Goal: Transaction & Acquisition: Purchase product/service

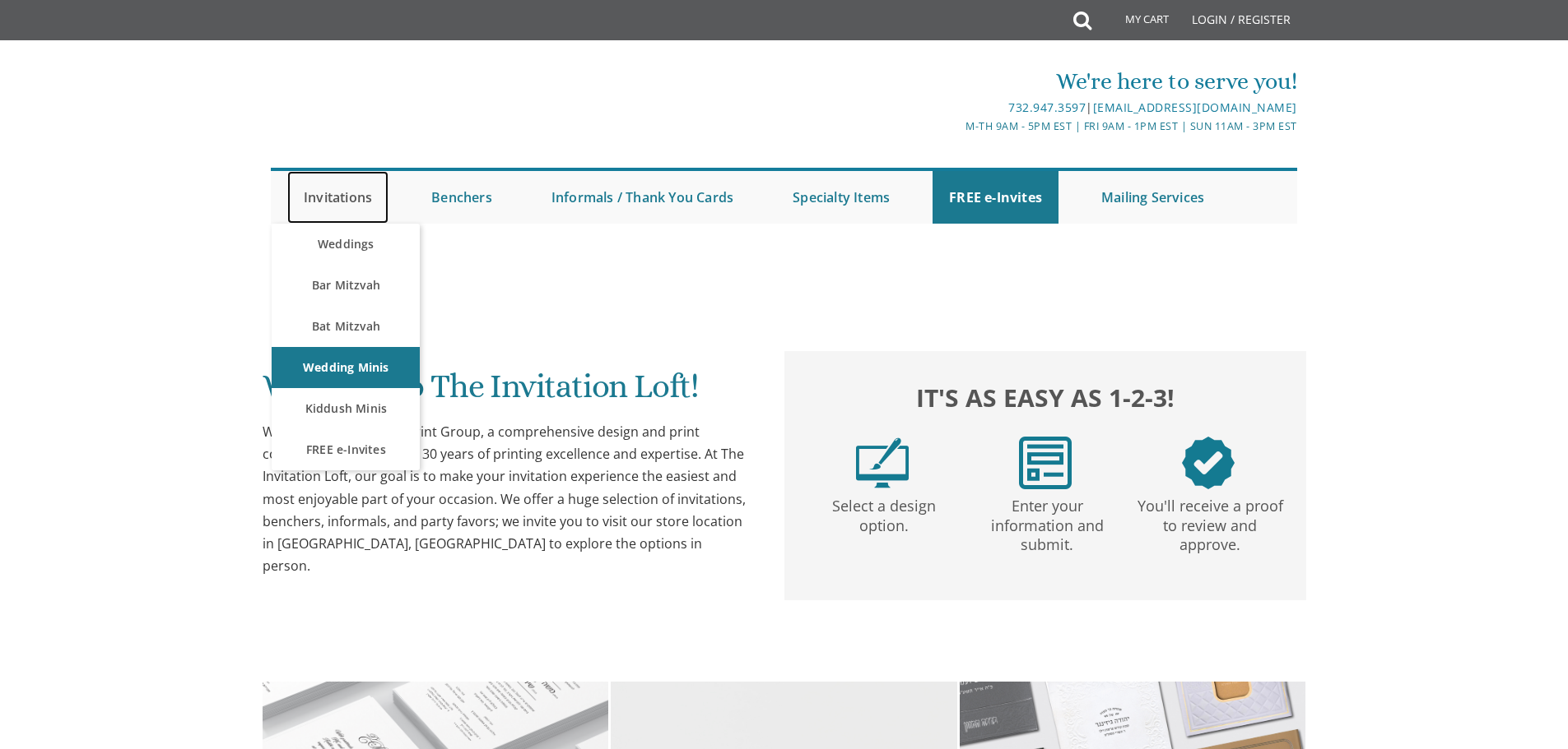
click at [337, 199] on link "Invitations" at bounding box center [338, 198] width 101 height 52
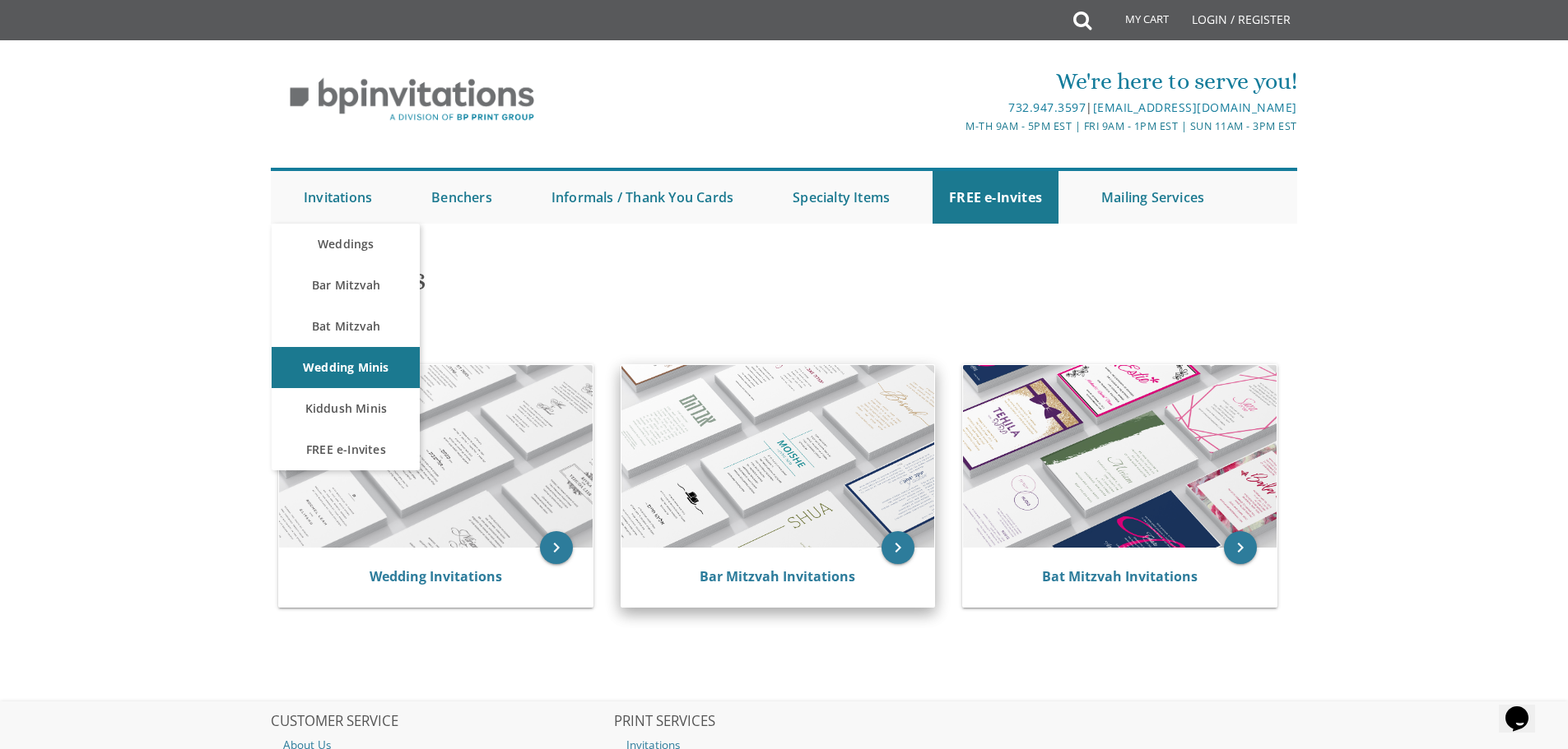
click at [930, 436] on img at bounding box center [777, 456] width 314 height 183
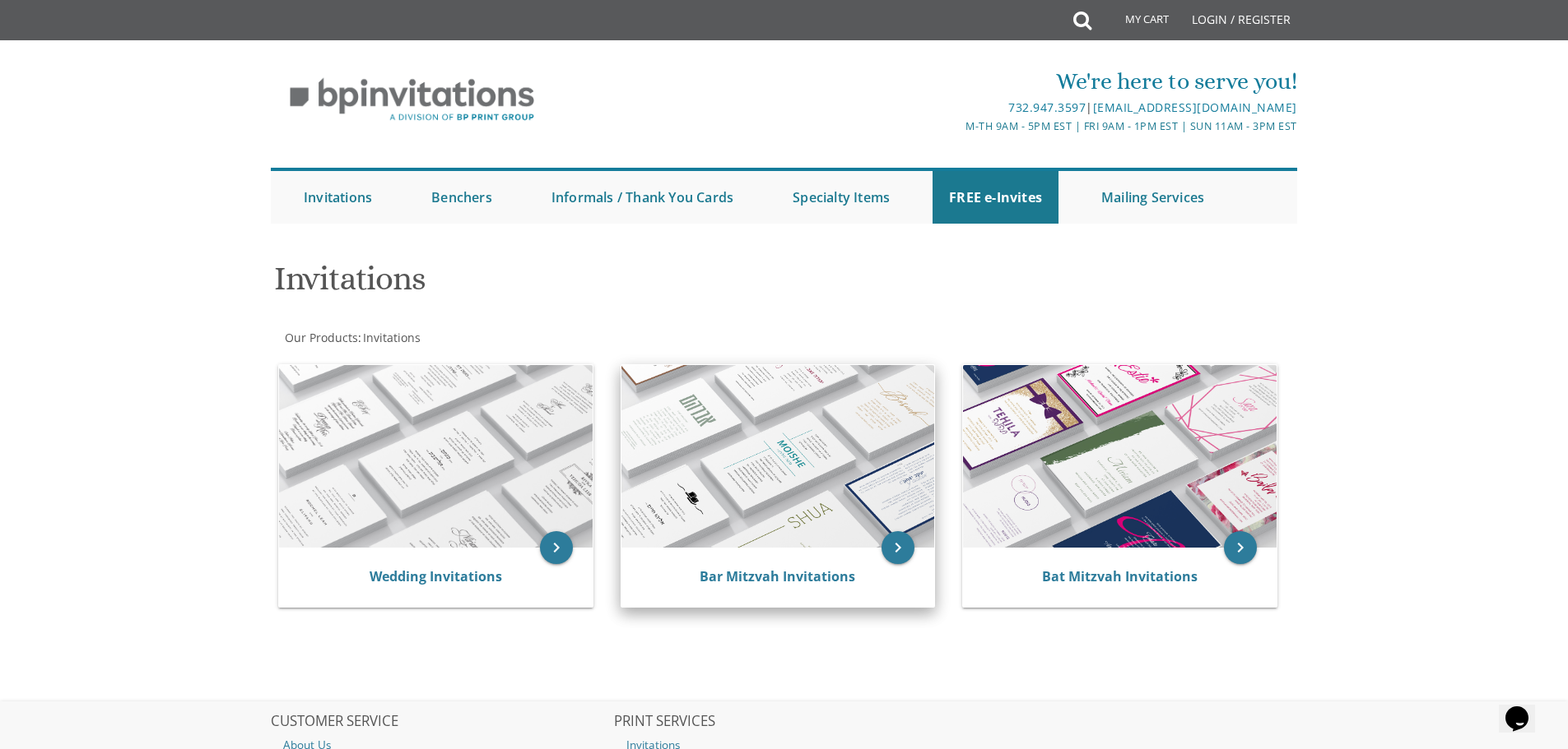
click at [856, 442] on img at bounding box center [777, 456] width 314 height 183
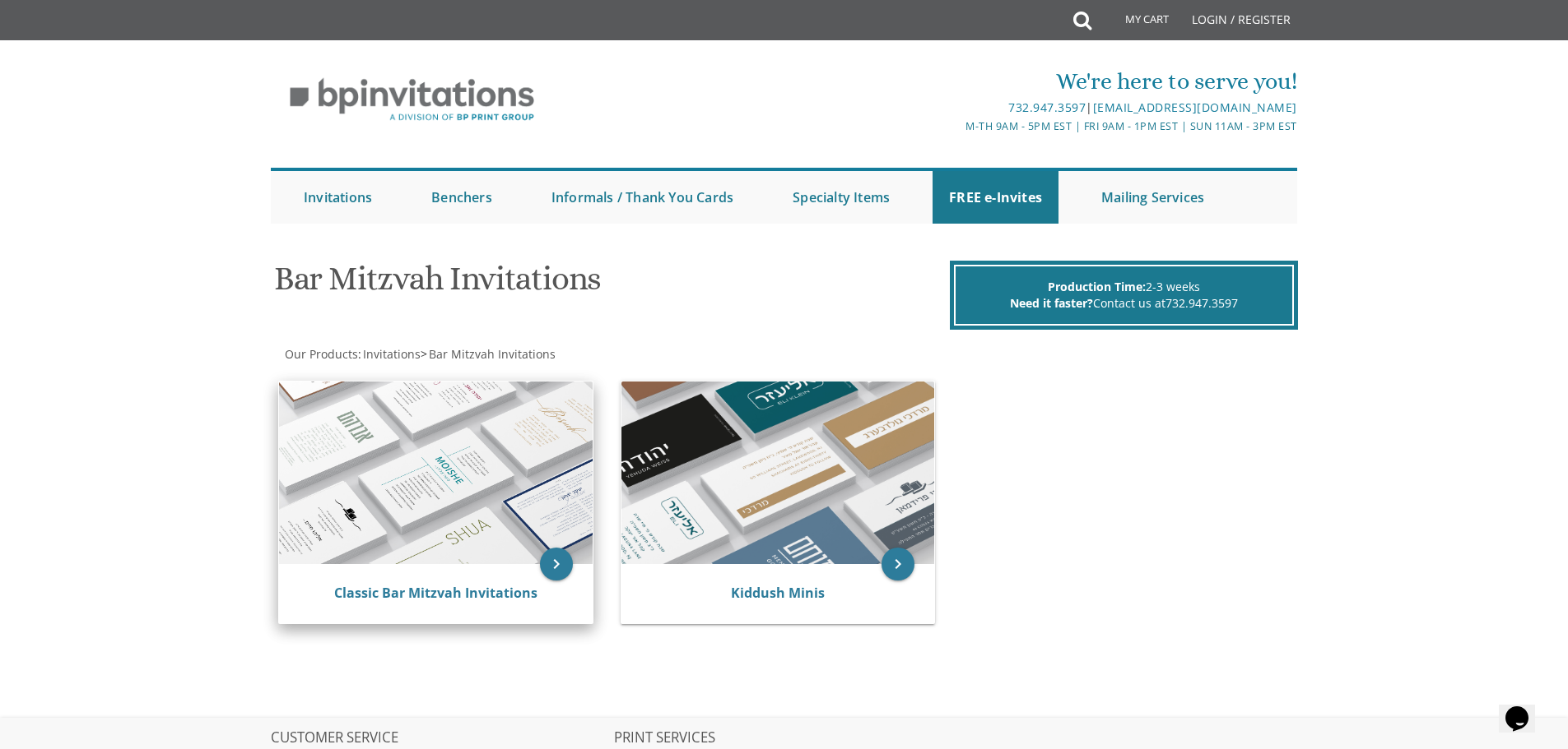
click at [377, 484] on img at bounding box center [436, 473] width 314 height 183
click at [490, 600] on link "Classic Bar Mitzvah Invitations" at bounding box center [436, 593] width 203 height 18
click at [552, 566] on icon "keyboard_arrow_right" at bounding box center [555, 564] width 33 height 33
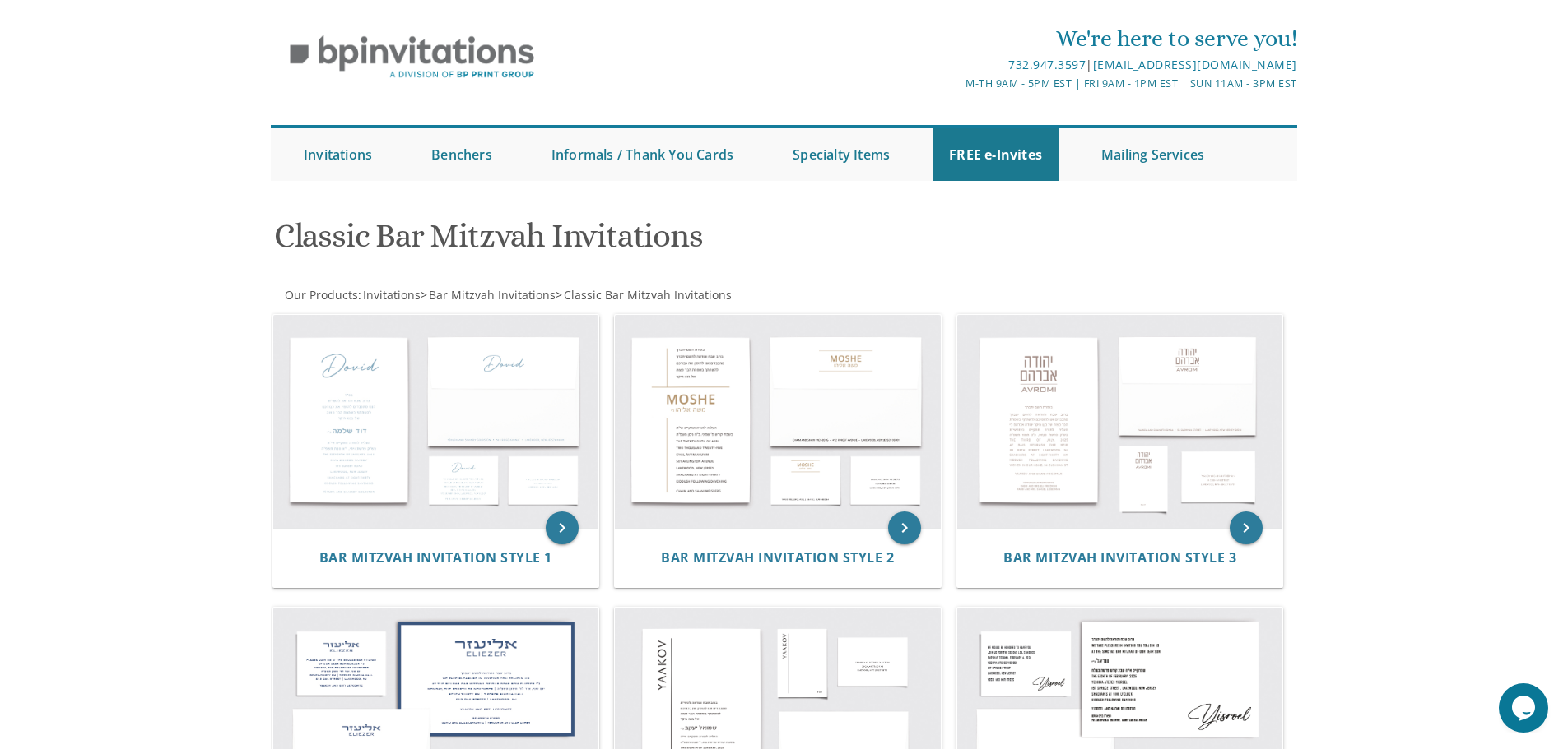
scroll to position [82, 0]
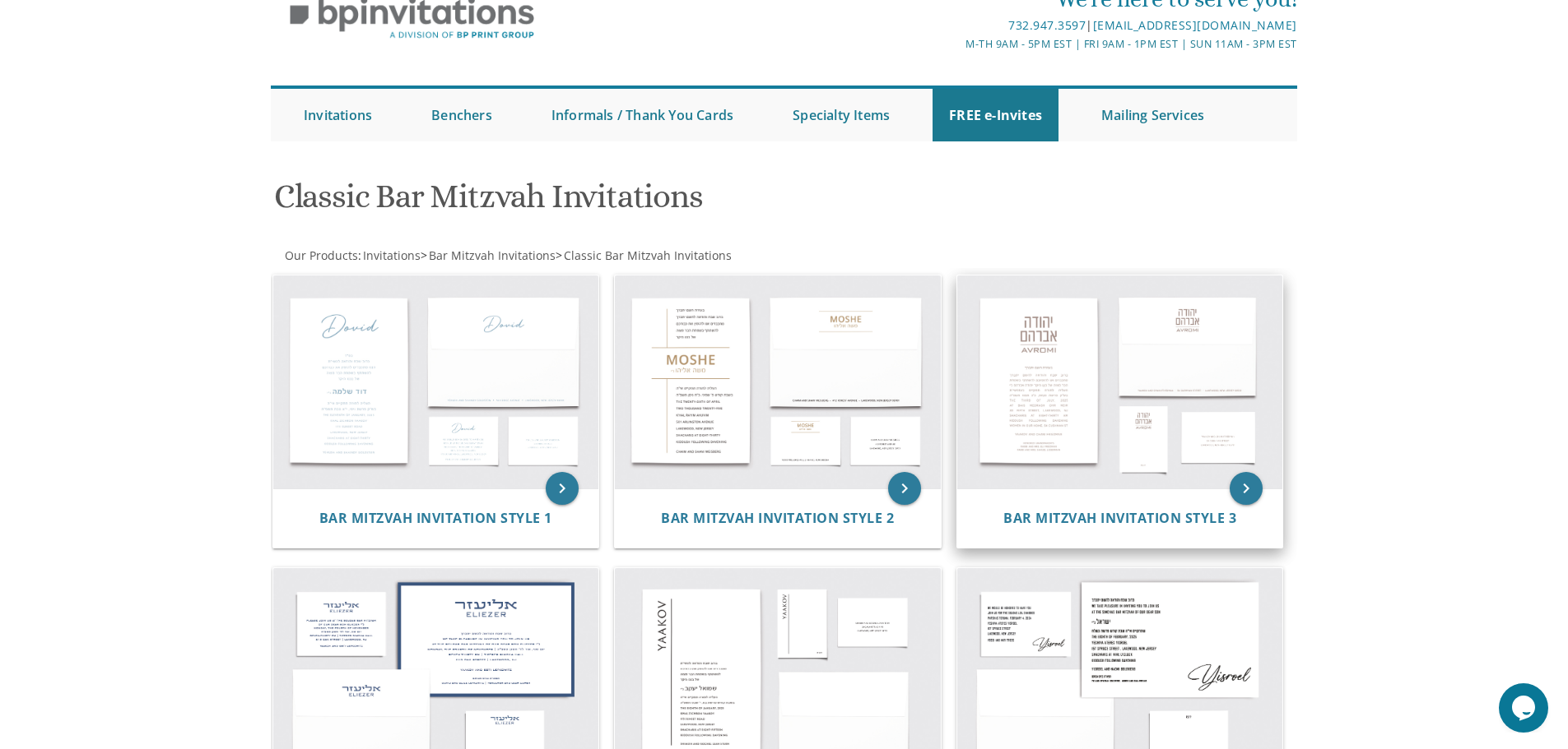
click at [1015, 359] on img at bounding box center [1120, 382] width 326 height 213
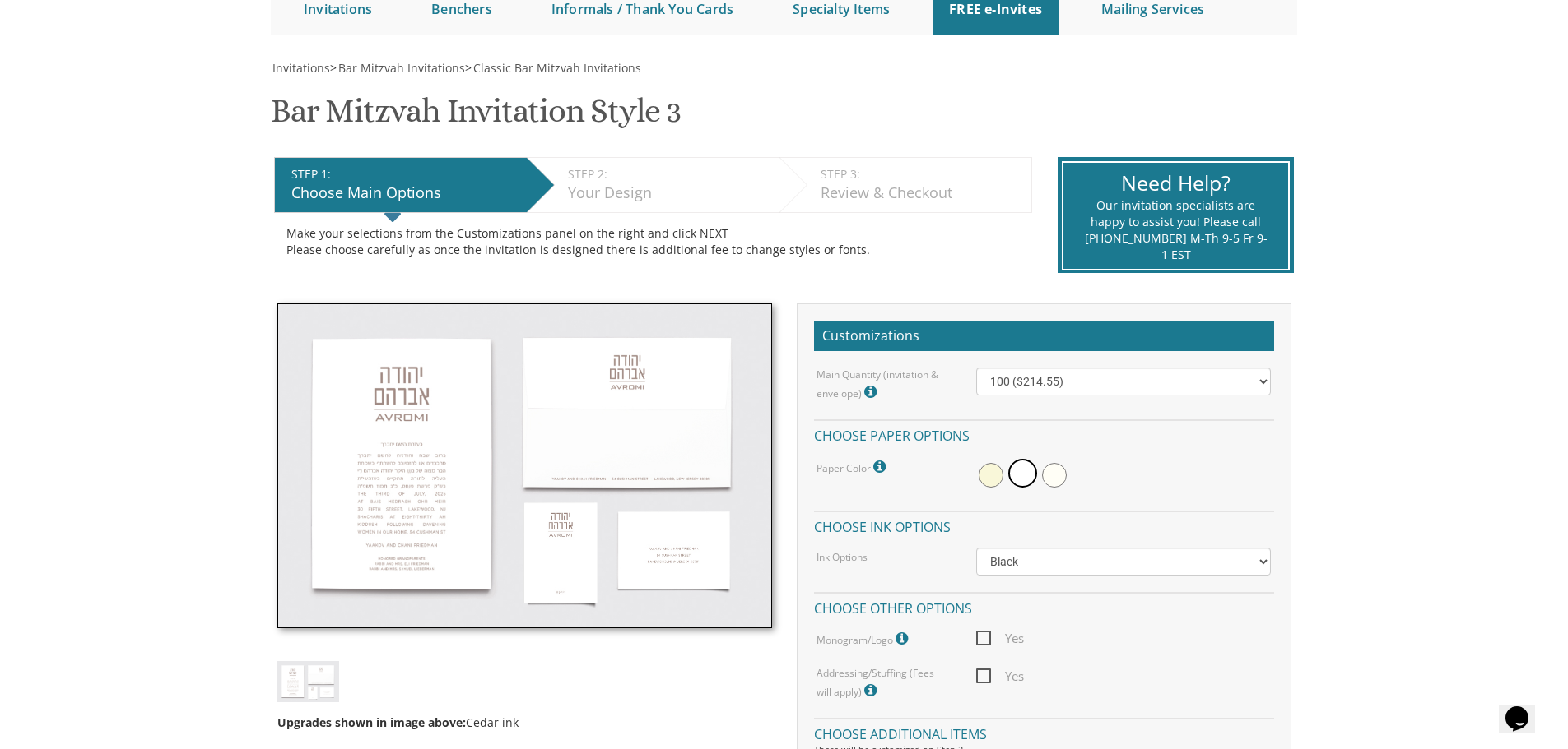
scroll to position [247, 0]
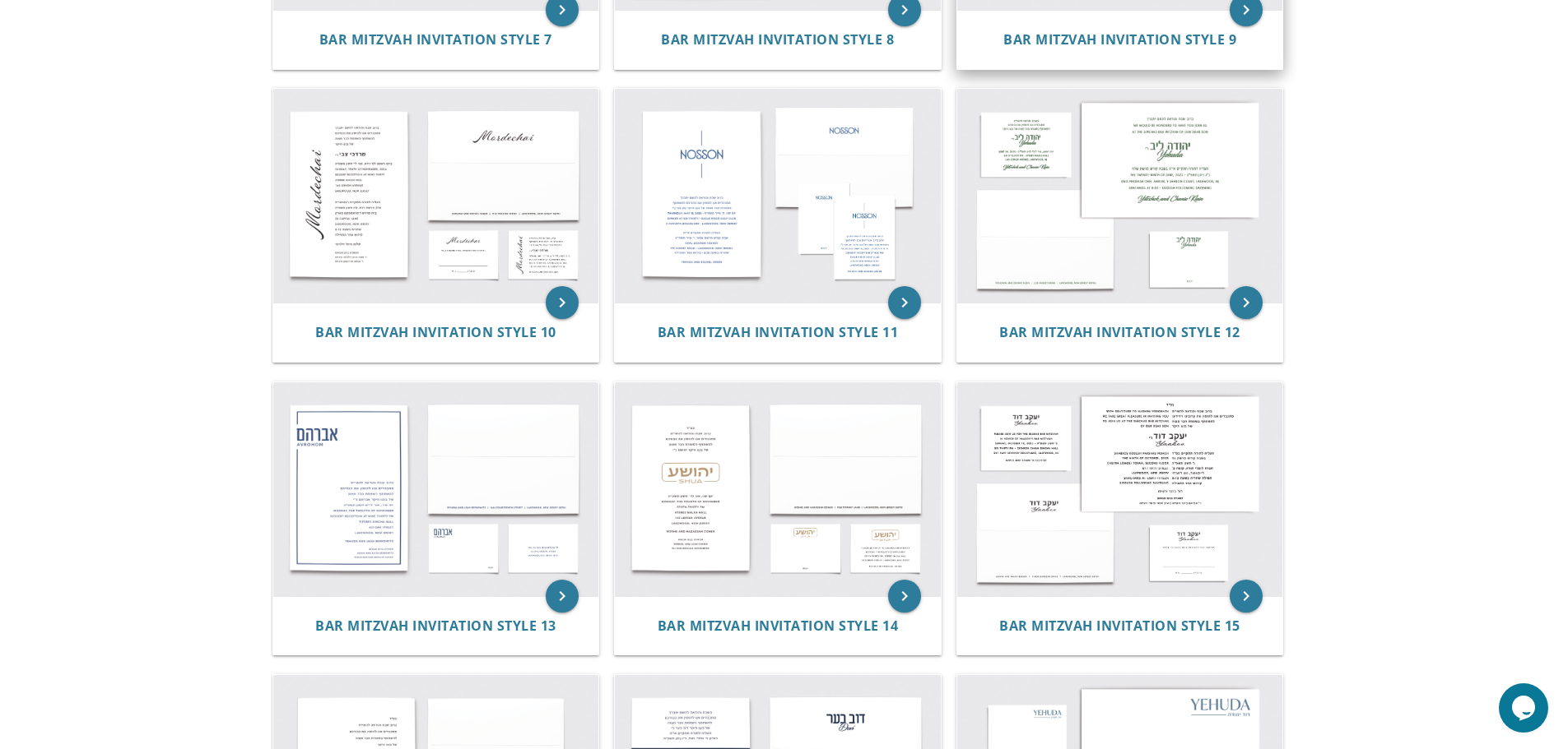
scroll to position [1152, 0]
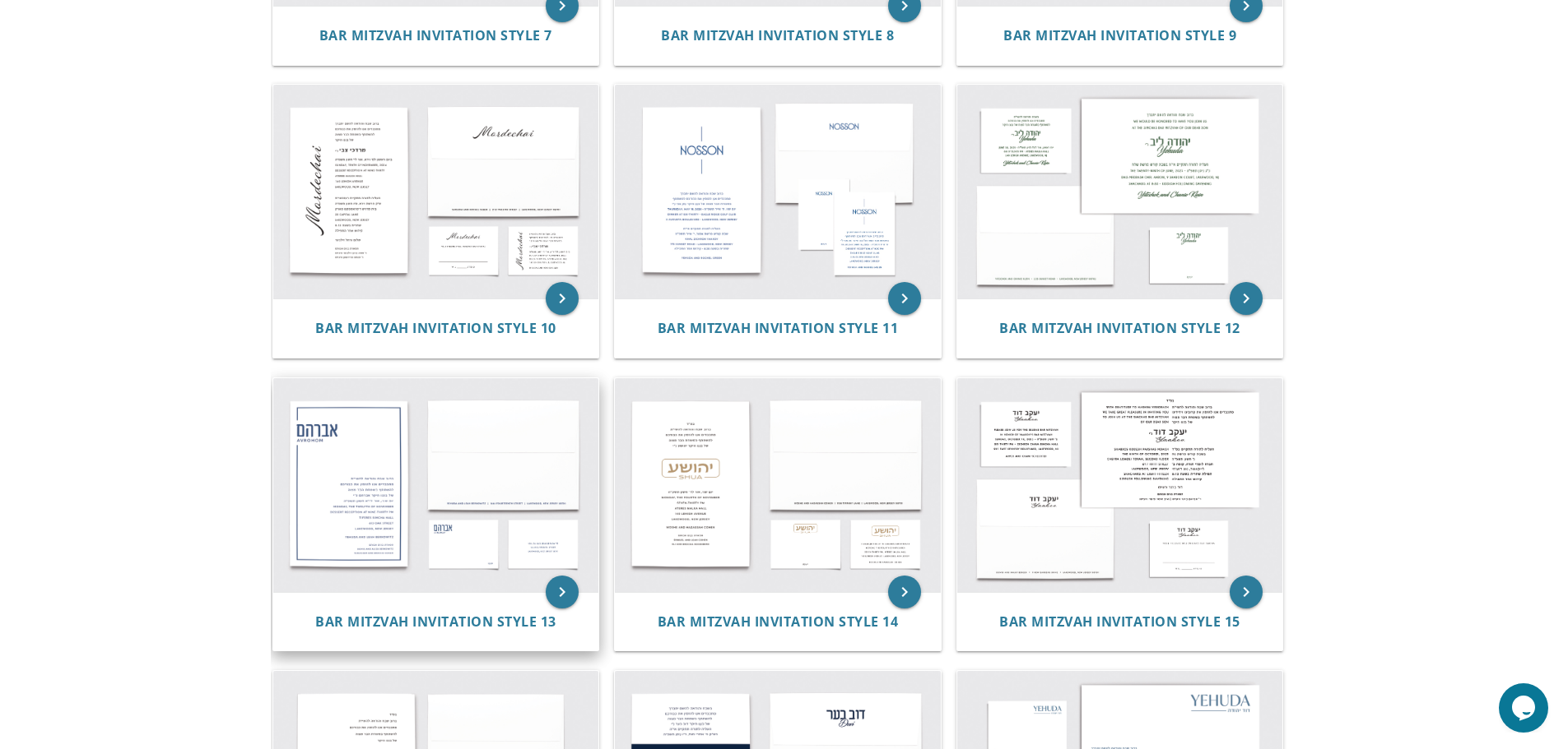
click at [353, 534] on img at bounding box center [436, 485] width 326 height 213
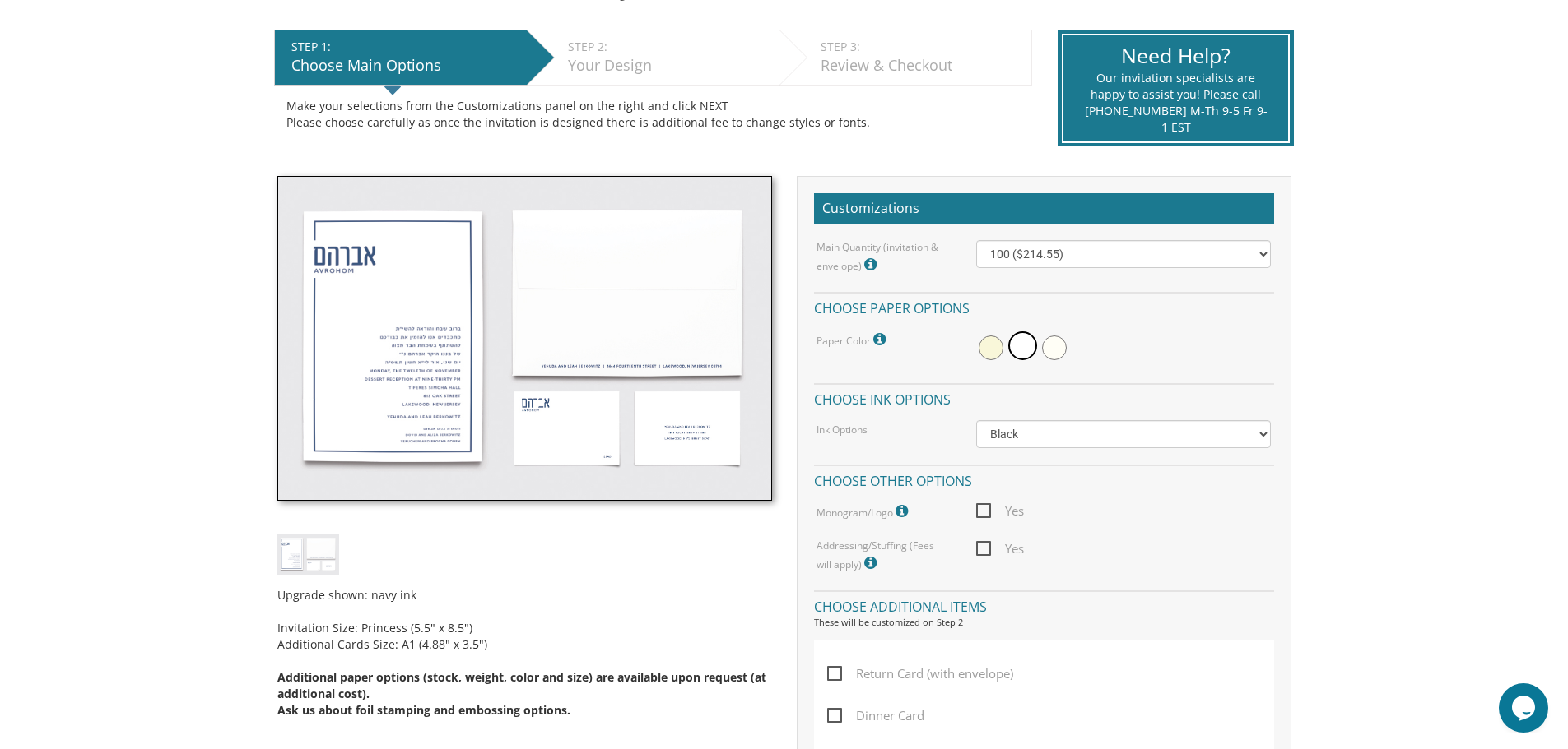
scroll to position [329, 0]
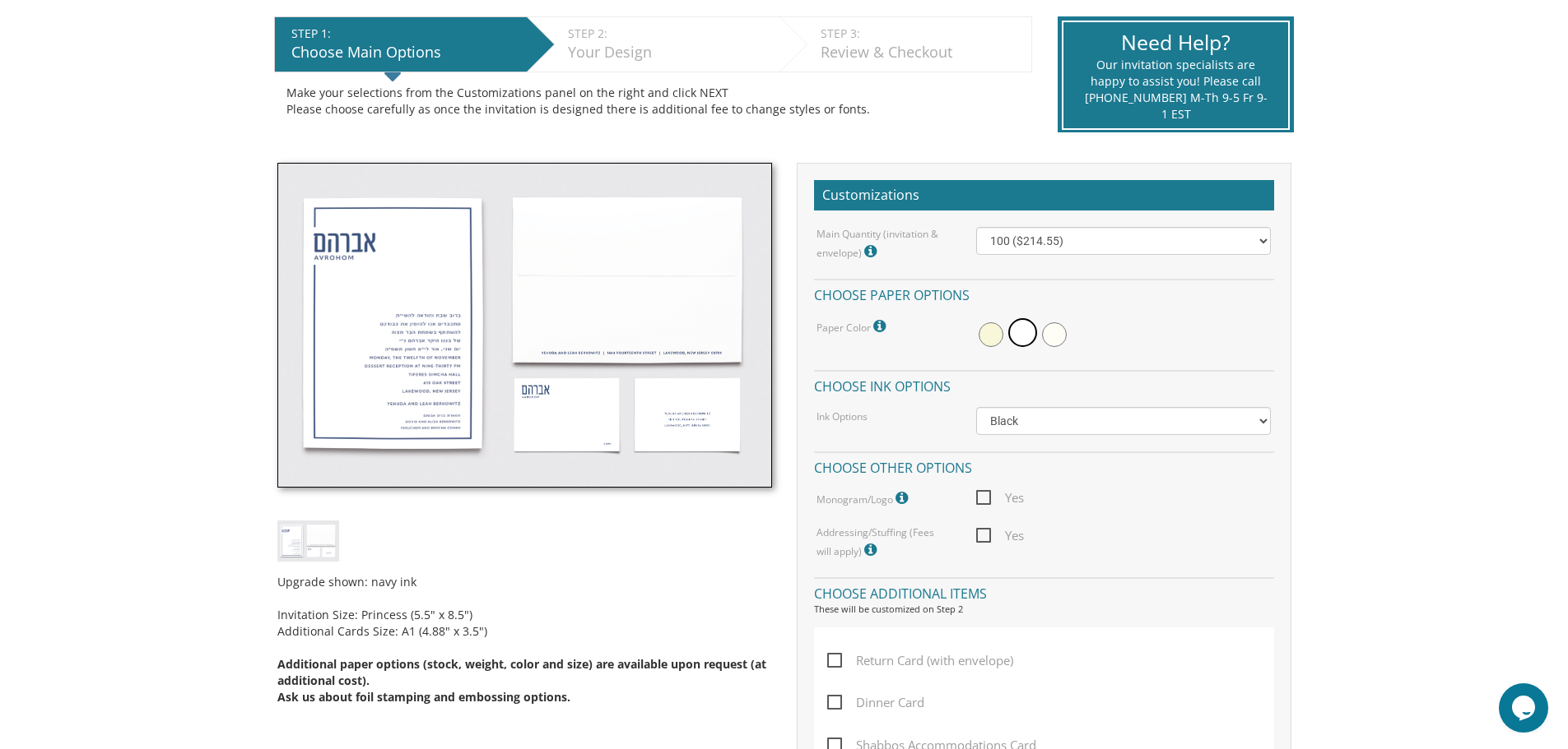
click at [421, 413] on img at bounding box center [525, 326] width 495 height 326
click at [429, 425] on img at bounding box center [525, 326] width 495 height 326
click at [428, 425] on img at bounding box center [525, 326] width 495 height 326
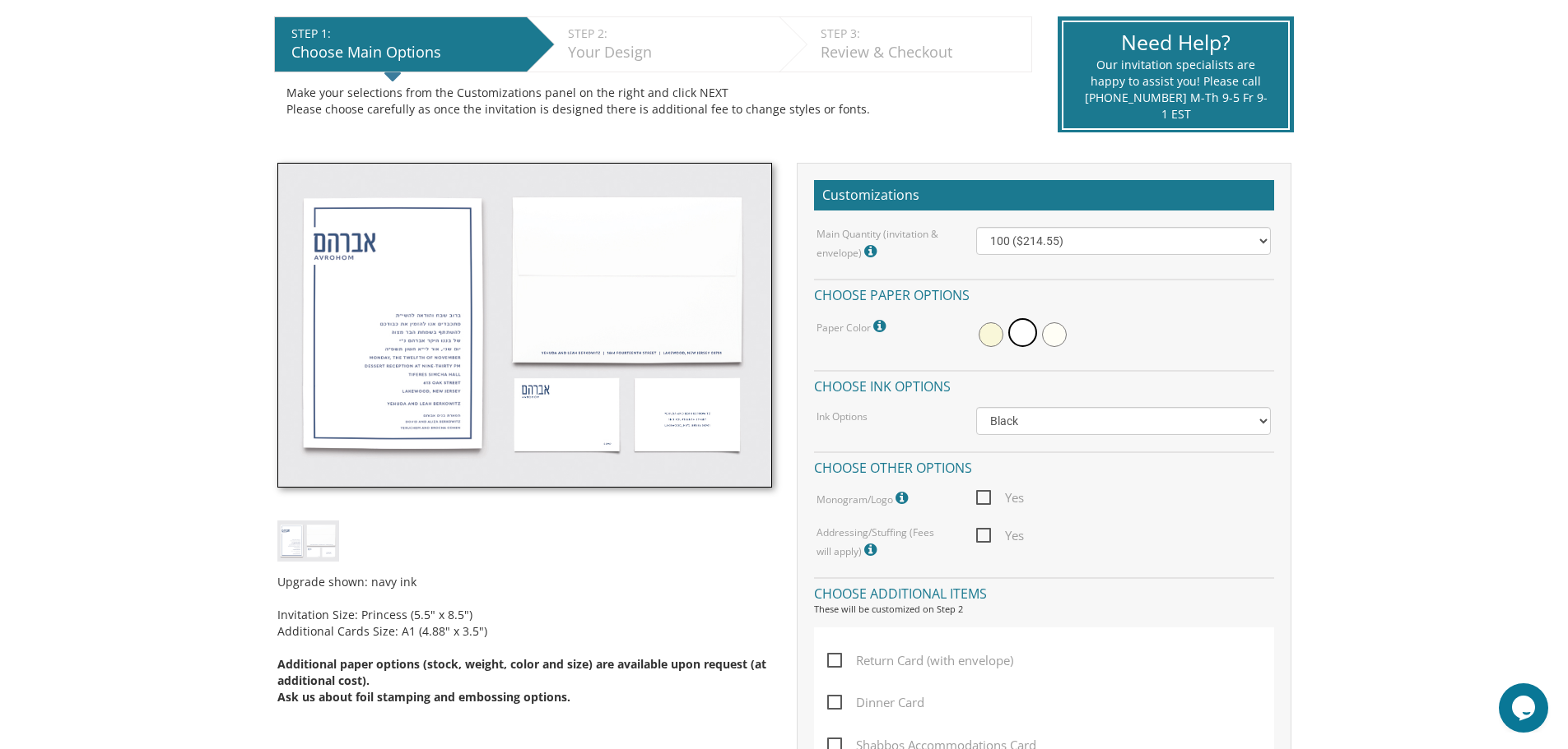
click at [428, 425] on img at bounding box center [525, 326] width 495 height 326
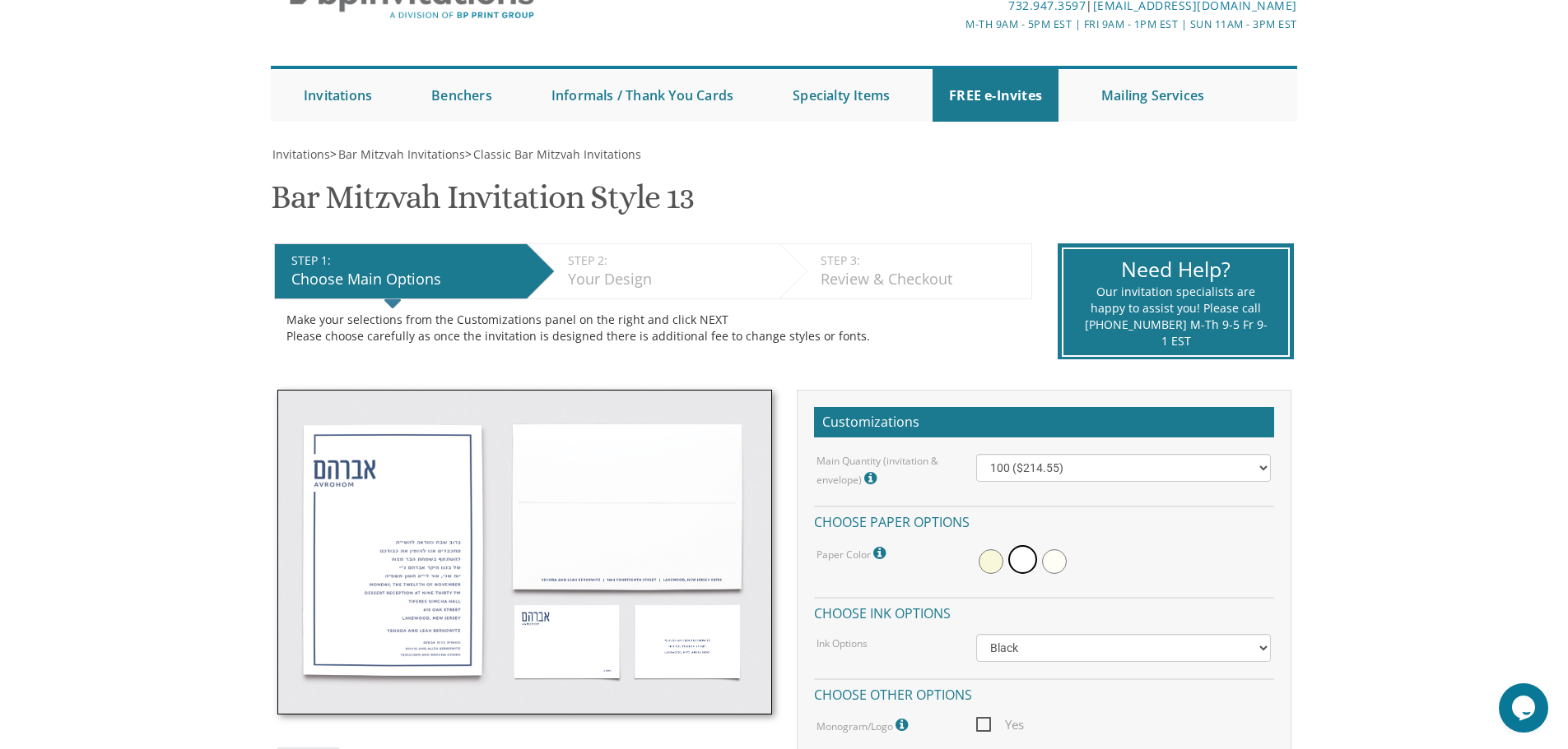
scroll to position [0, 0]
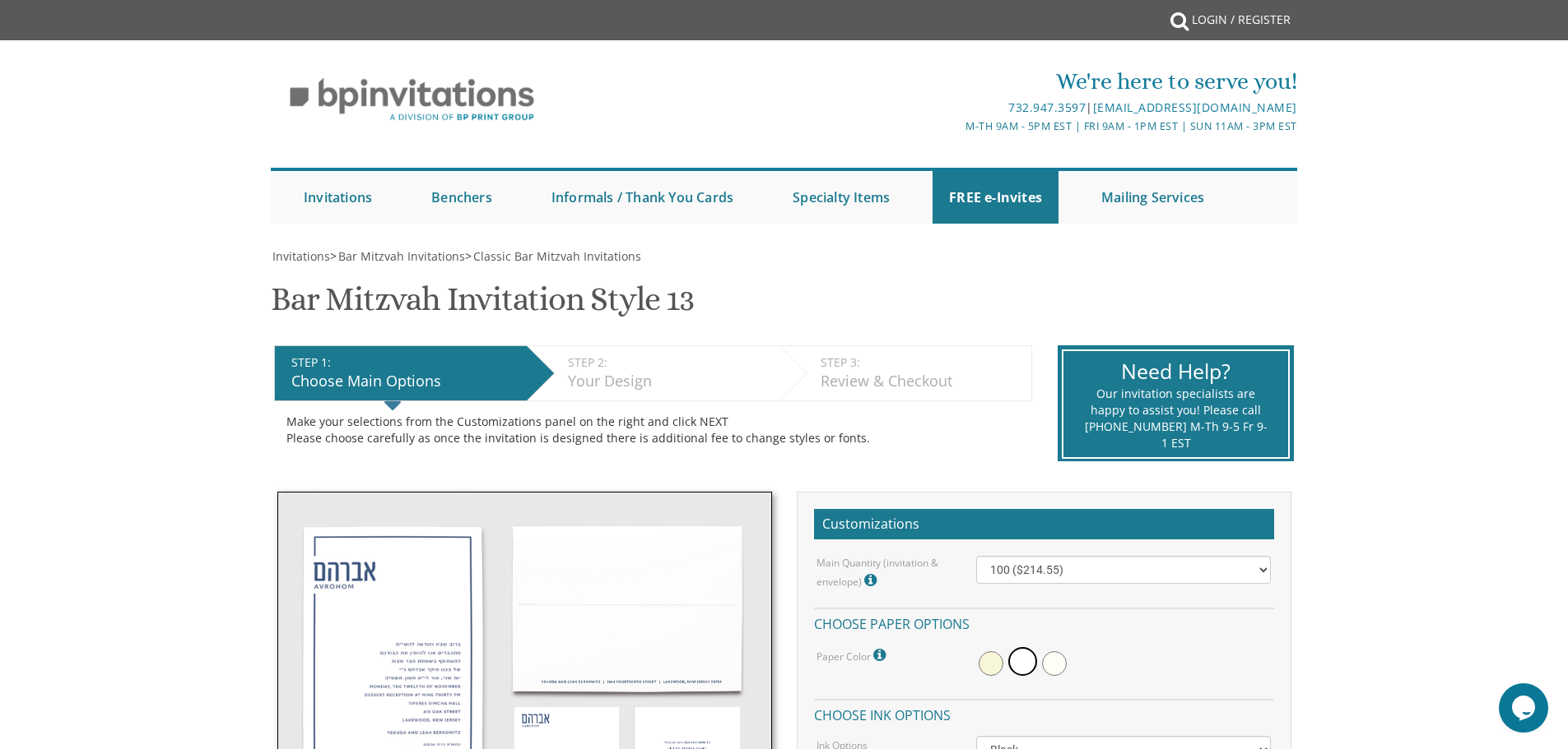
click at [421, 364] on div "STEP 1: EDIT" at bounding box center [405, 363] width 228 height 17
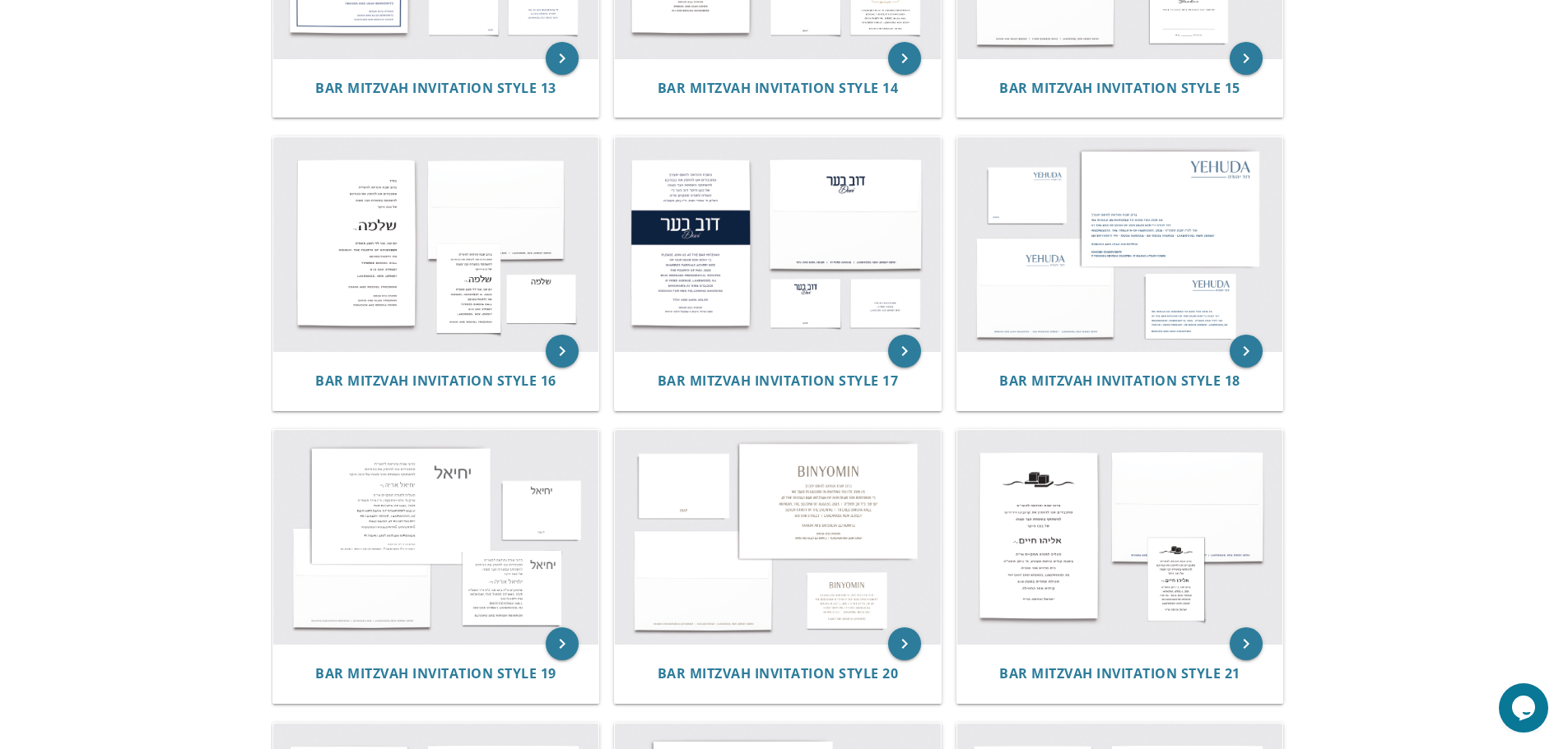
scroll to position [1707, 0]
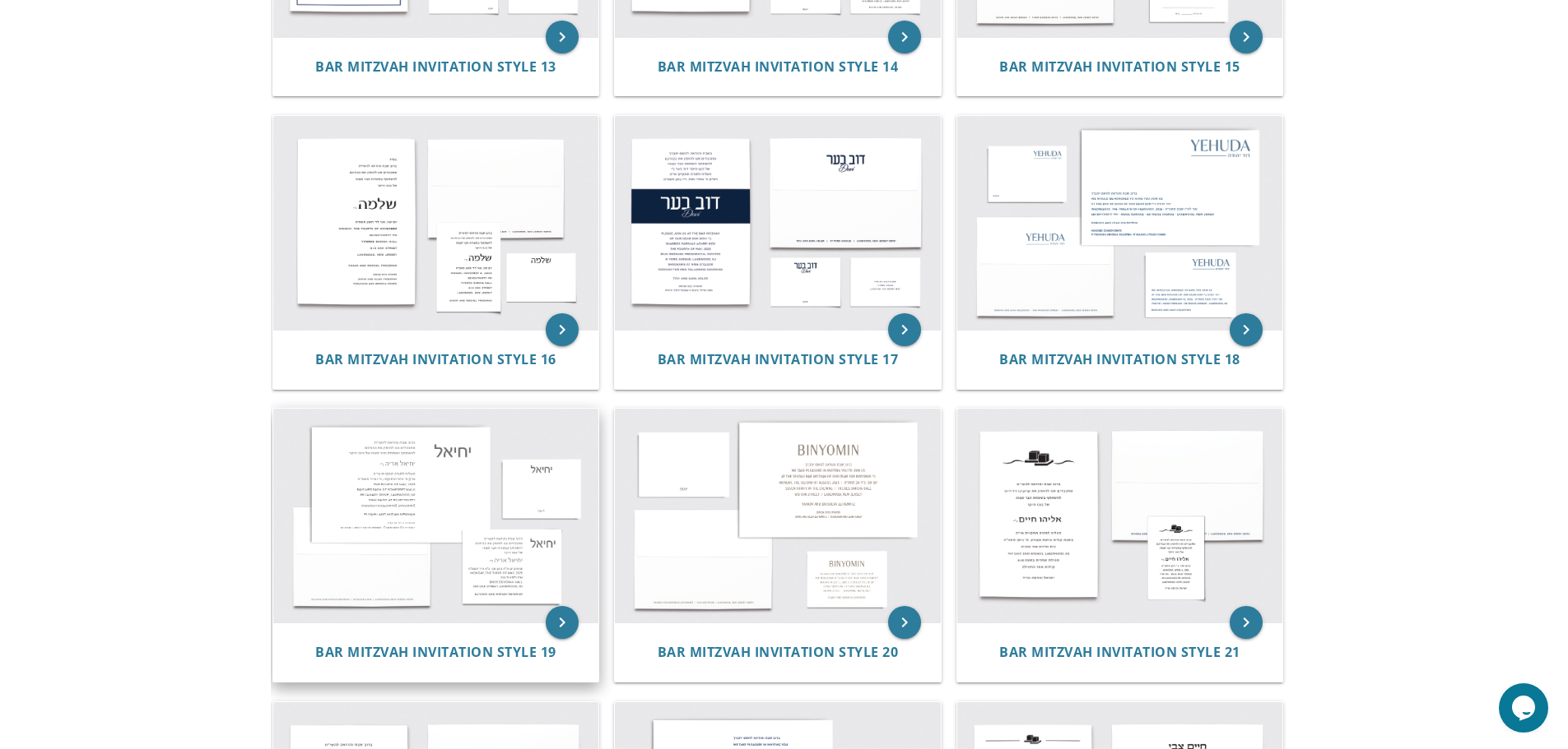
click at [377, 491] on img at bounding box center [436, 516] width 326 height 213
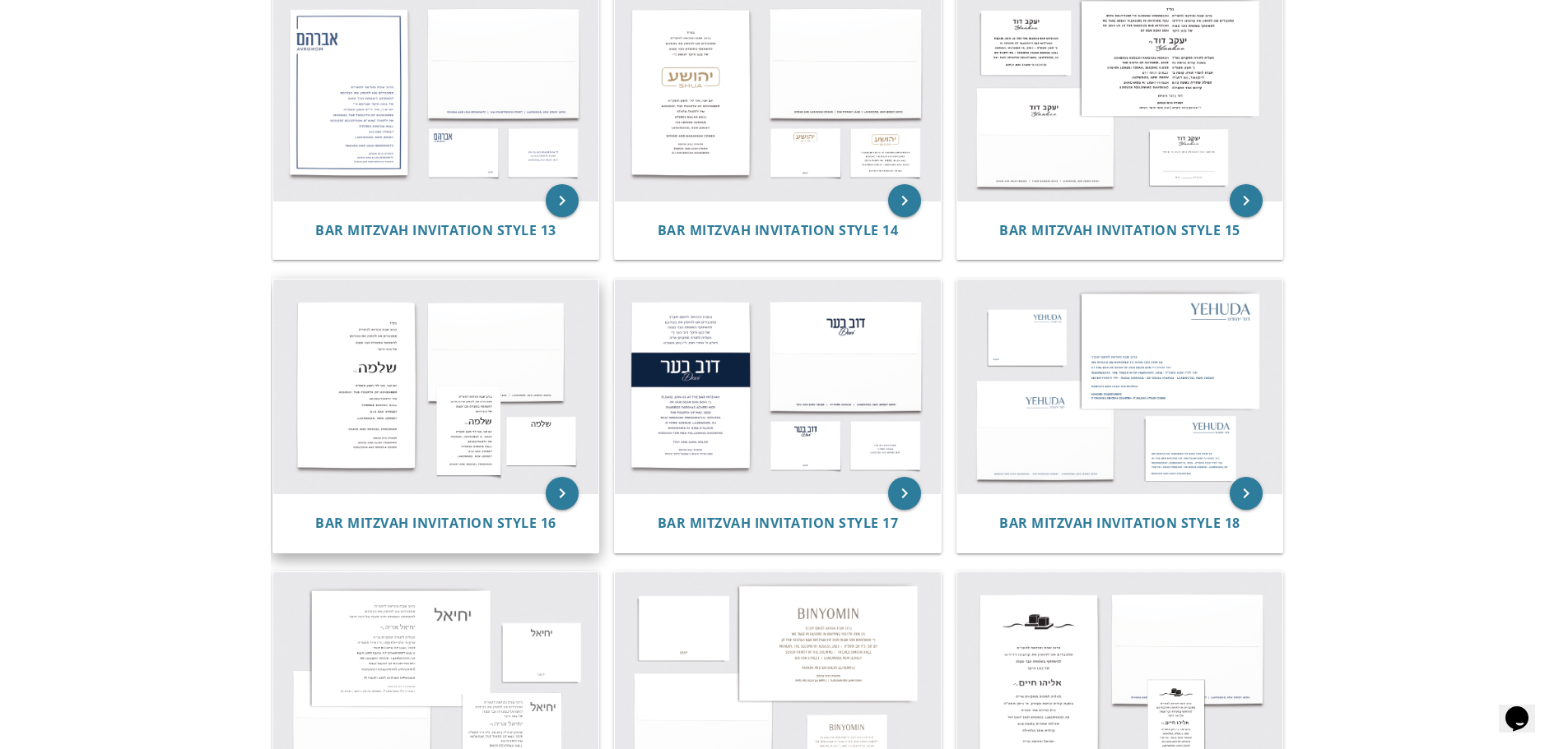
scroll to position [1543, 0]
click at [566, 492] on icon "keyboard_arrow_right" at bounding box center [562, 494] width 33 height 33
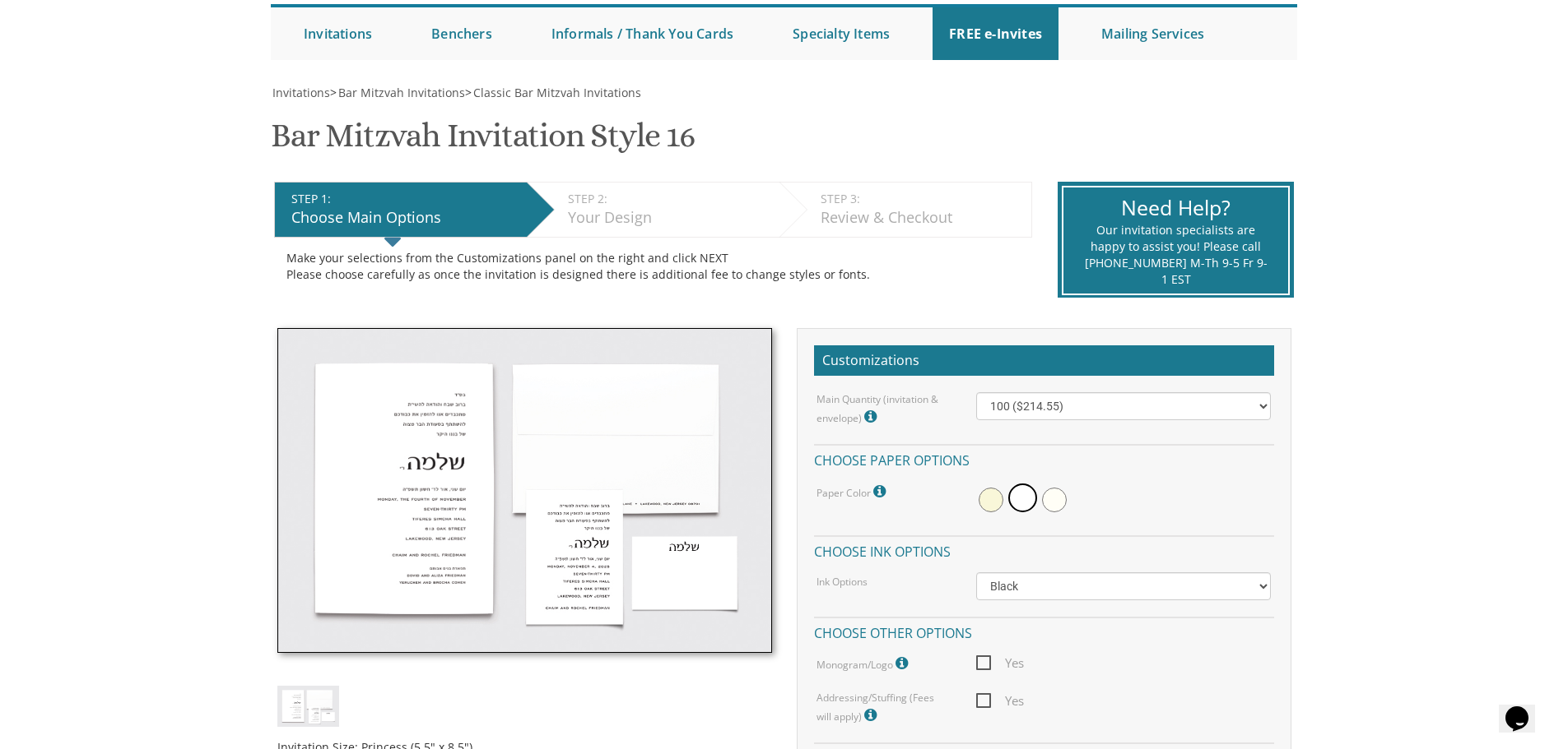
scroll to position [165, 0]
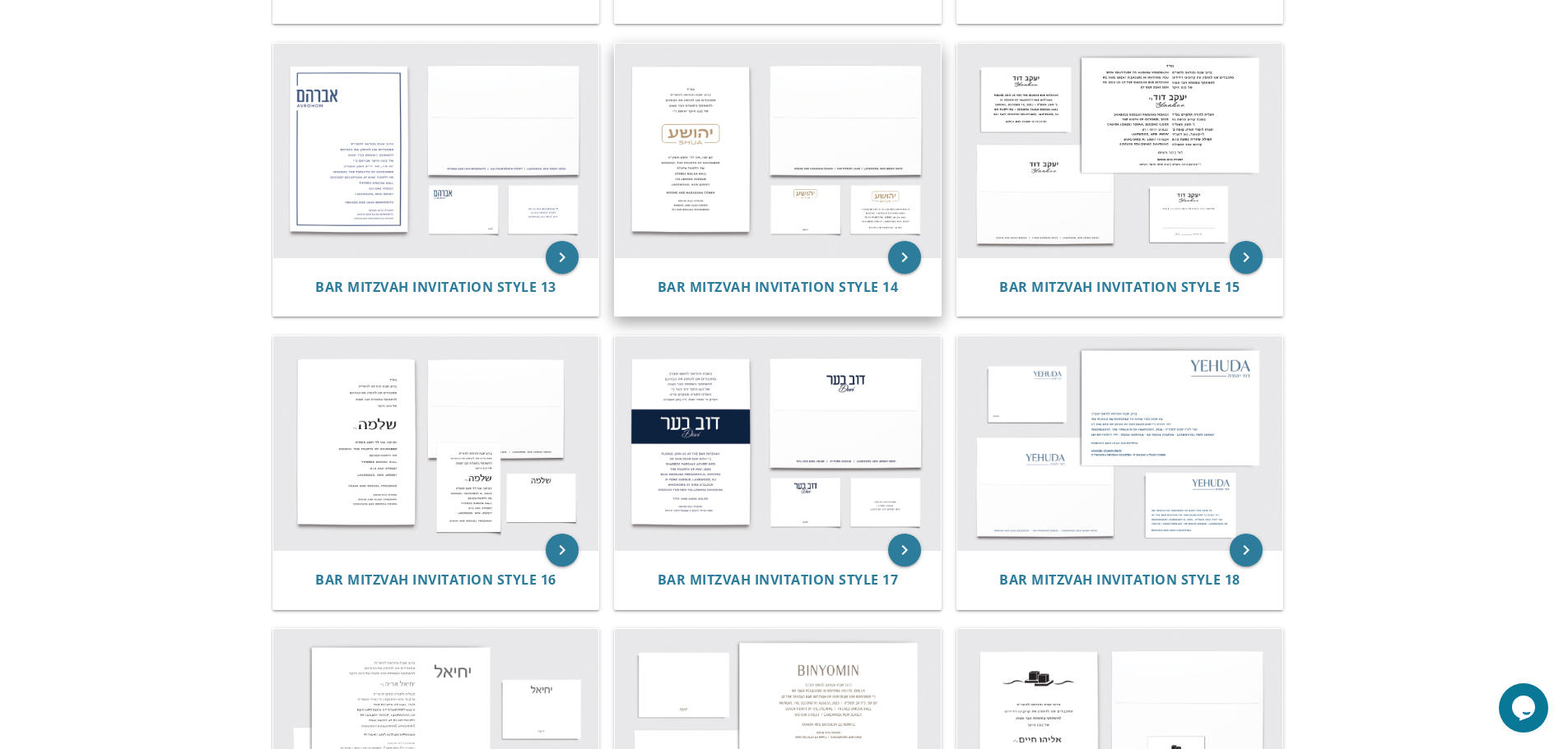
scroll to position [1461, 0]
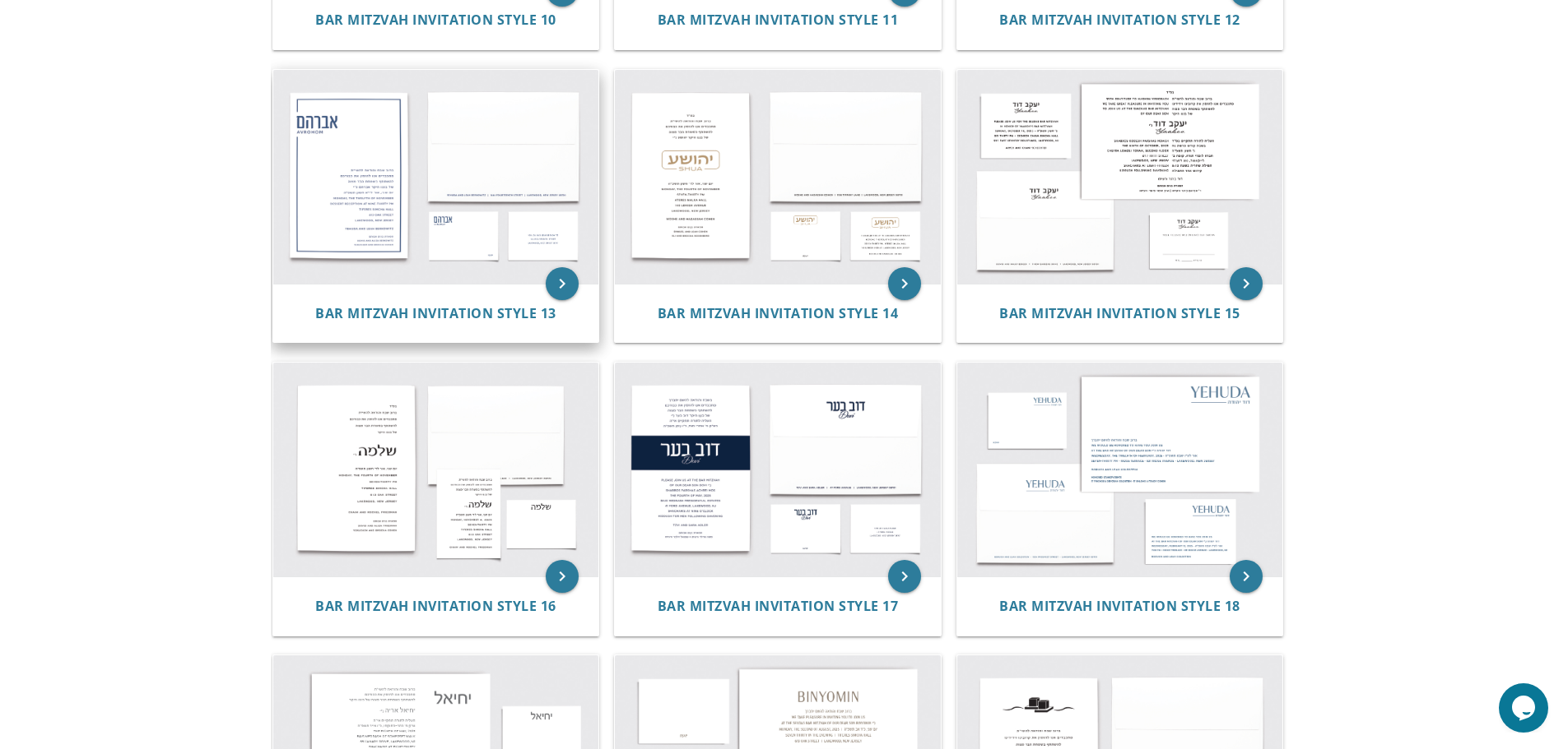
click at [442, 210] on img at bounding box center [436, 177] width 326 height 213
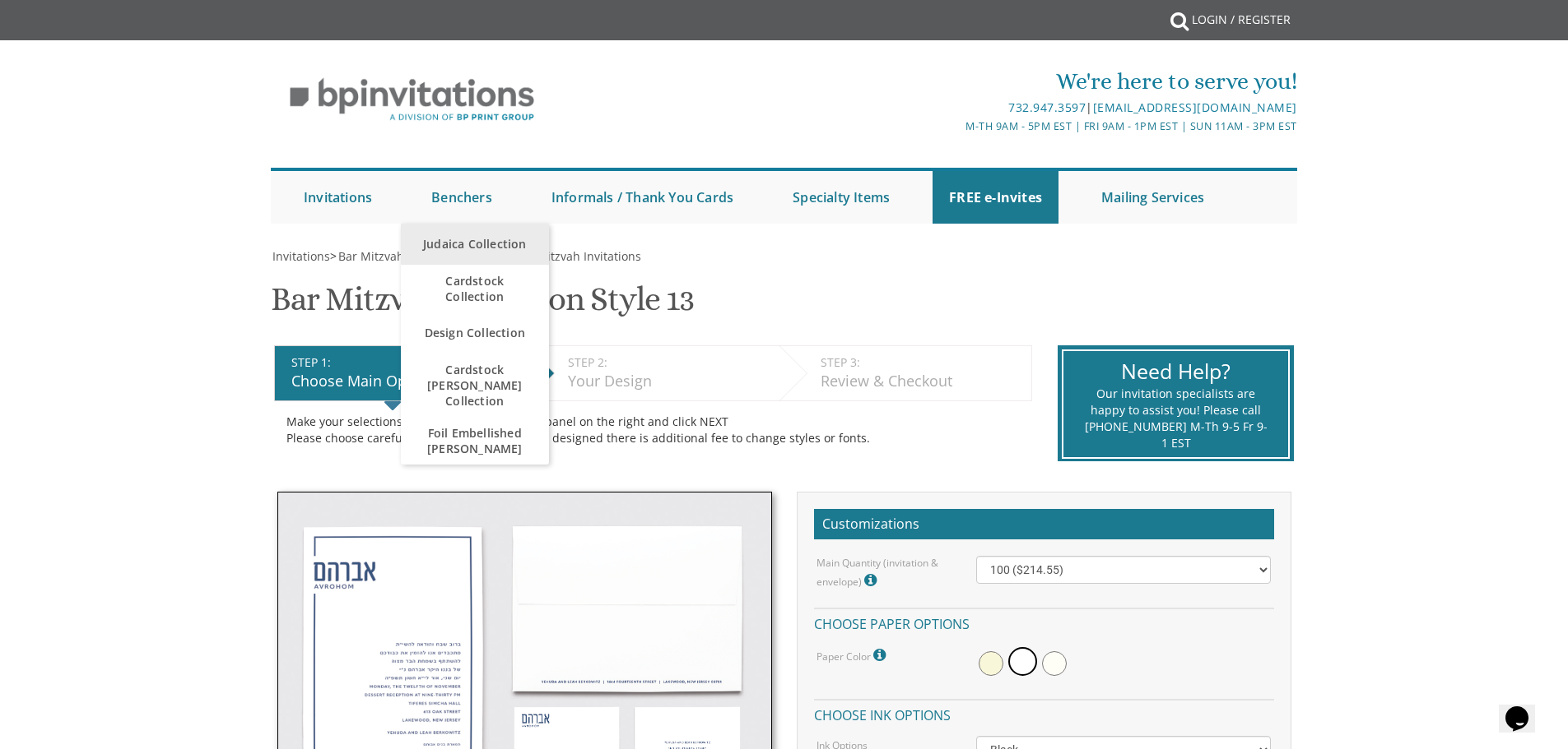
scroll to position [165, 0]
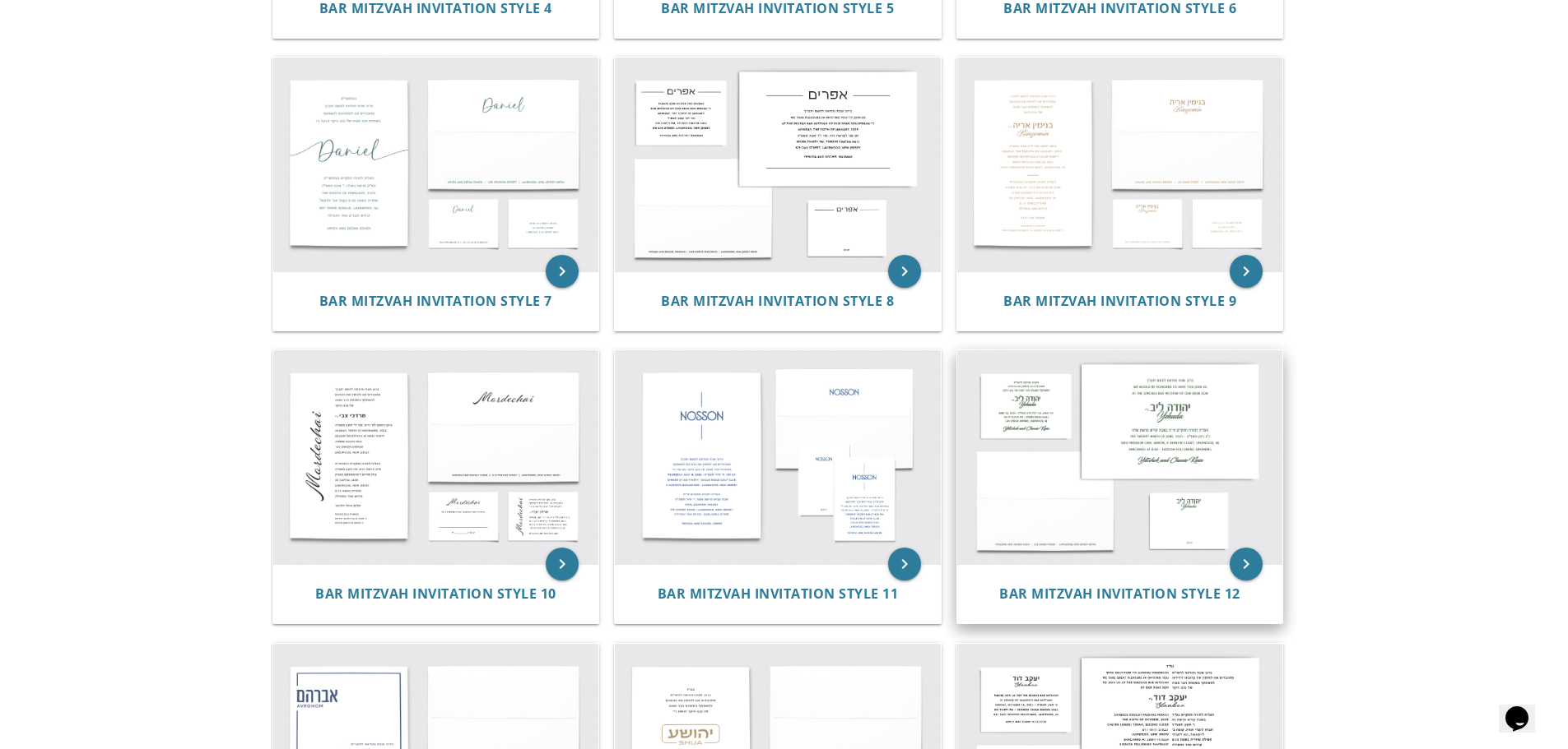
scroll to position [885, 0]
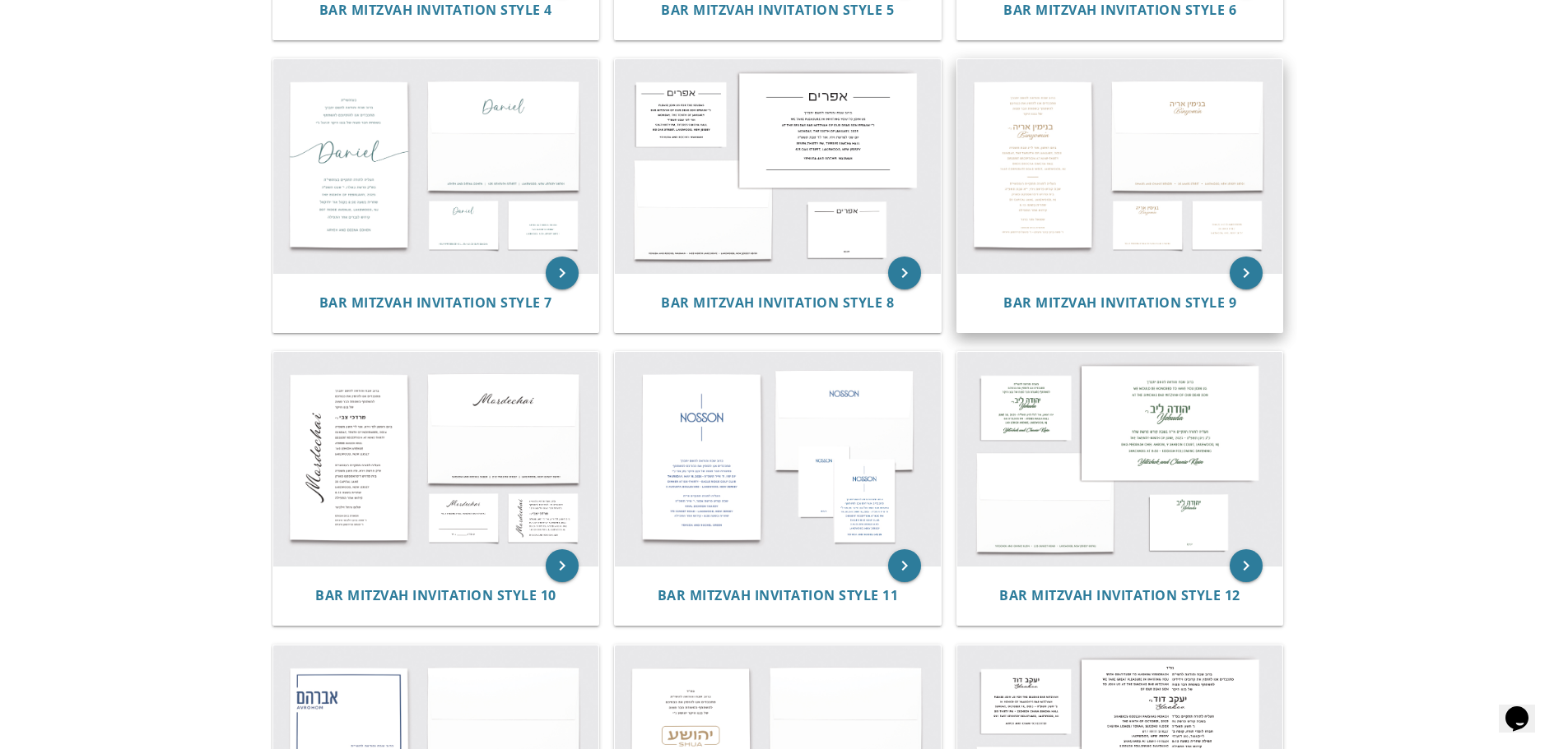
click at [1069, 238] on img at bounding box center [1120, 166] width 326 height 213
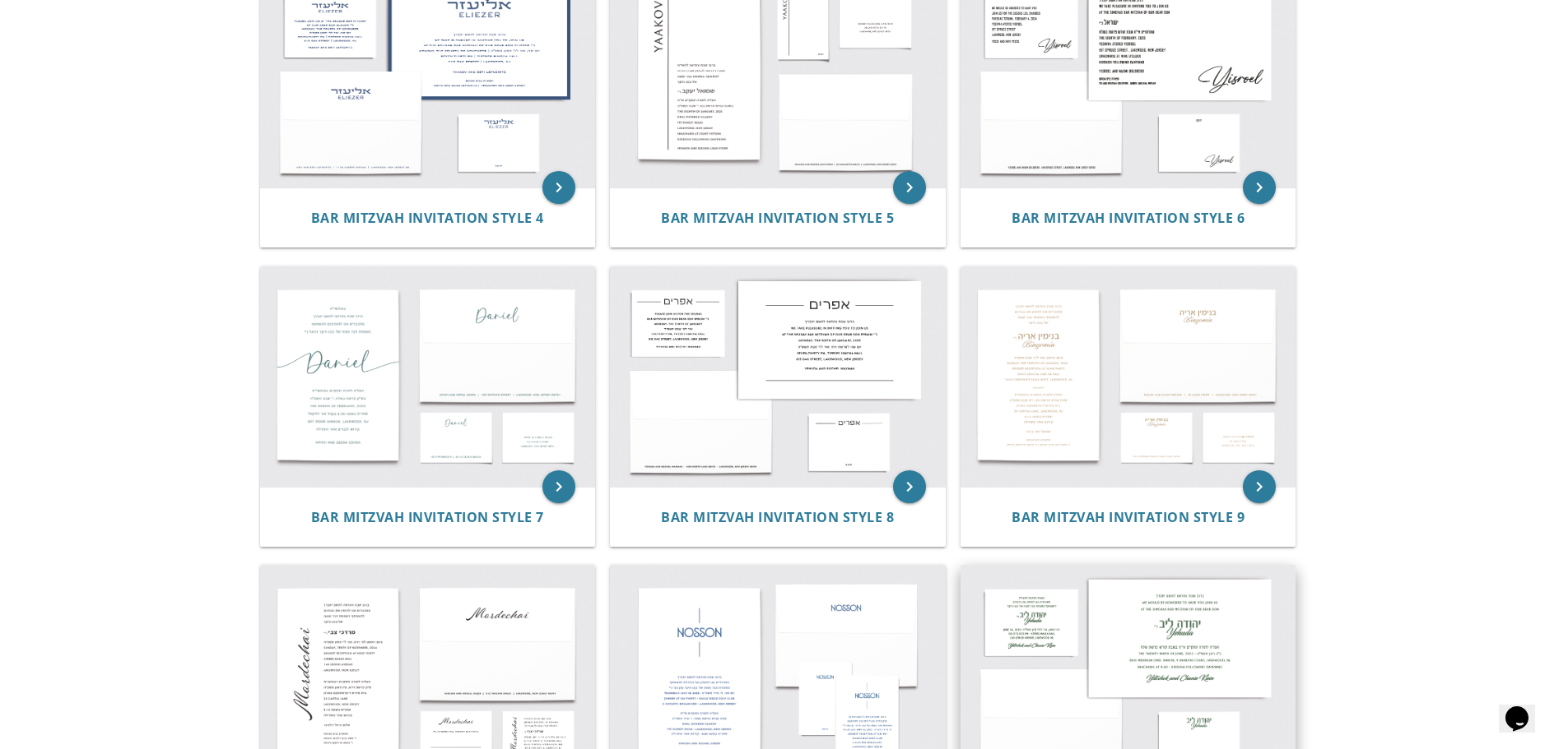
scroll to position [638, 0]
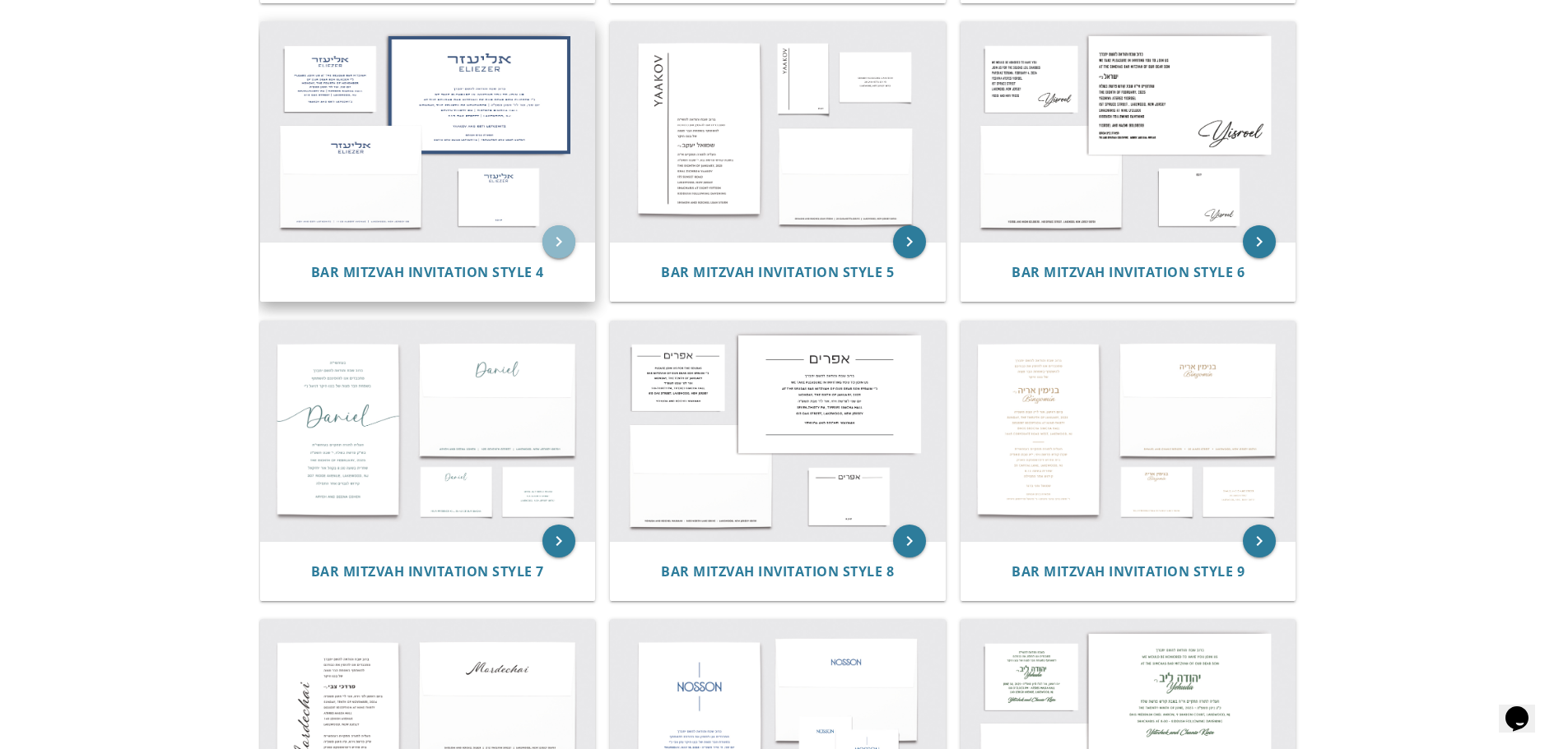
click at [560, 226] on icon "keyboard_arrow_right" at bounding box center [558, 242] width 33 height 33
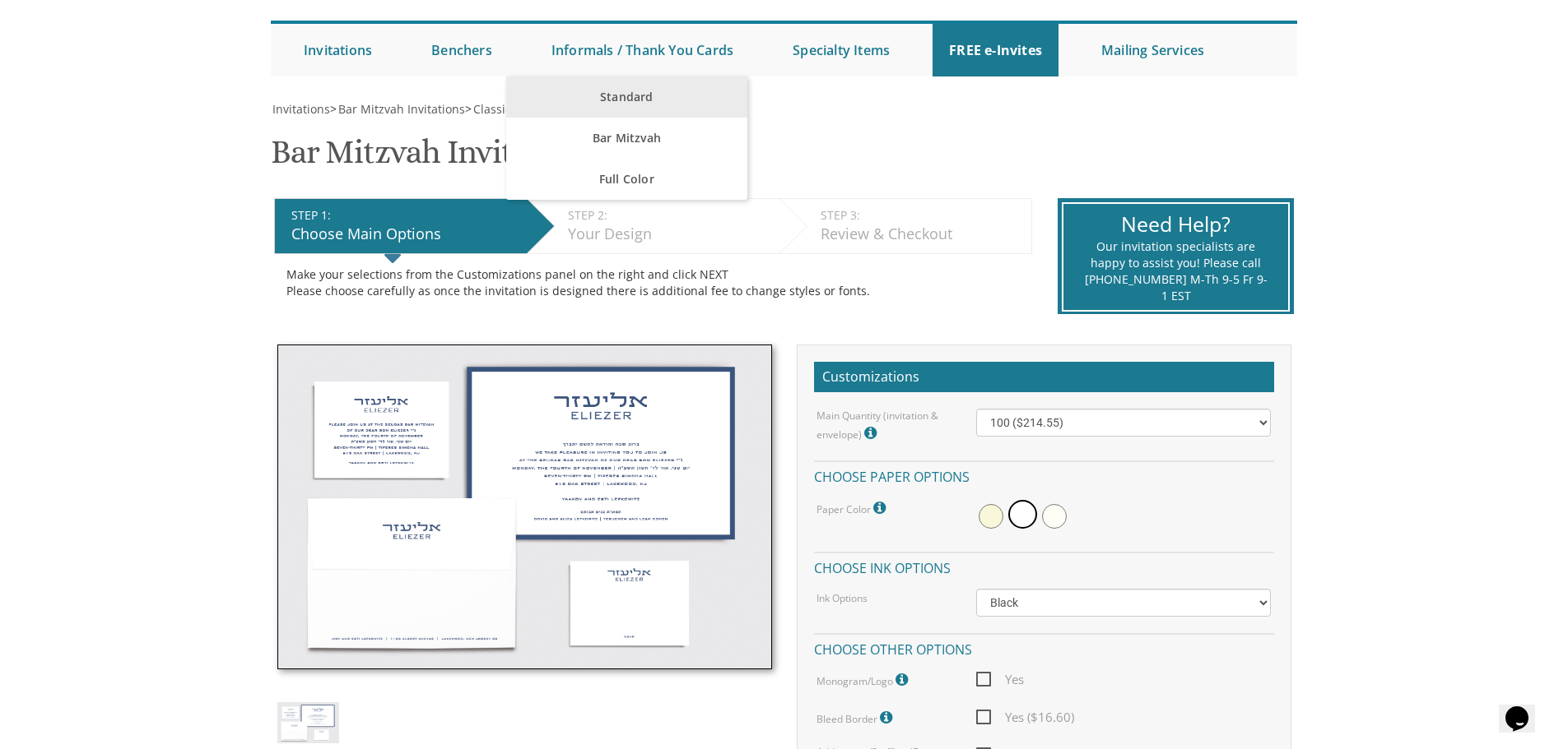
scroll to position [165, 0]
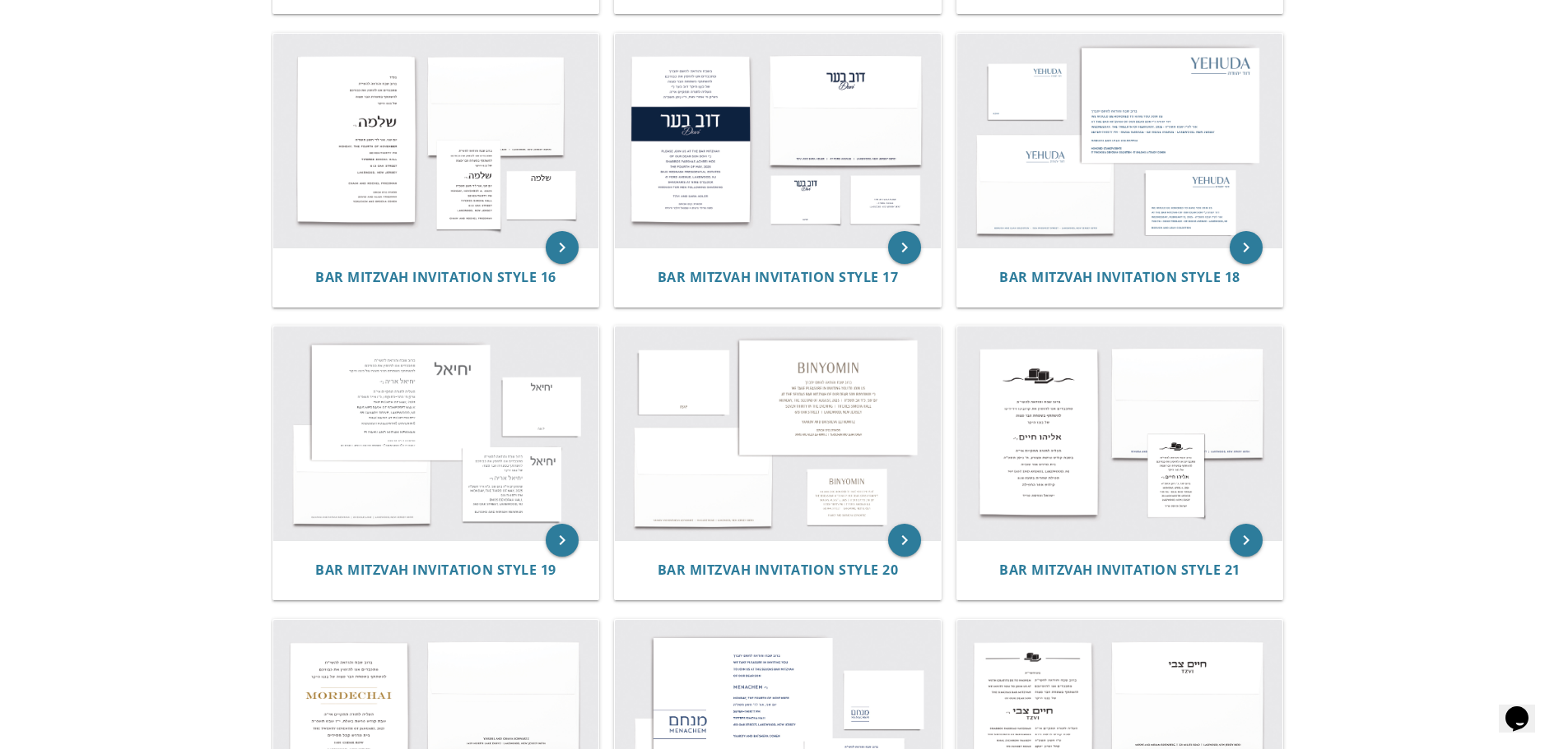
scroll to position [2119, 0]
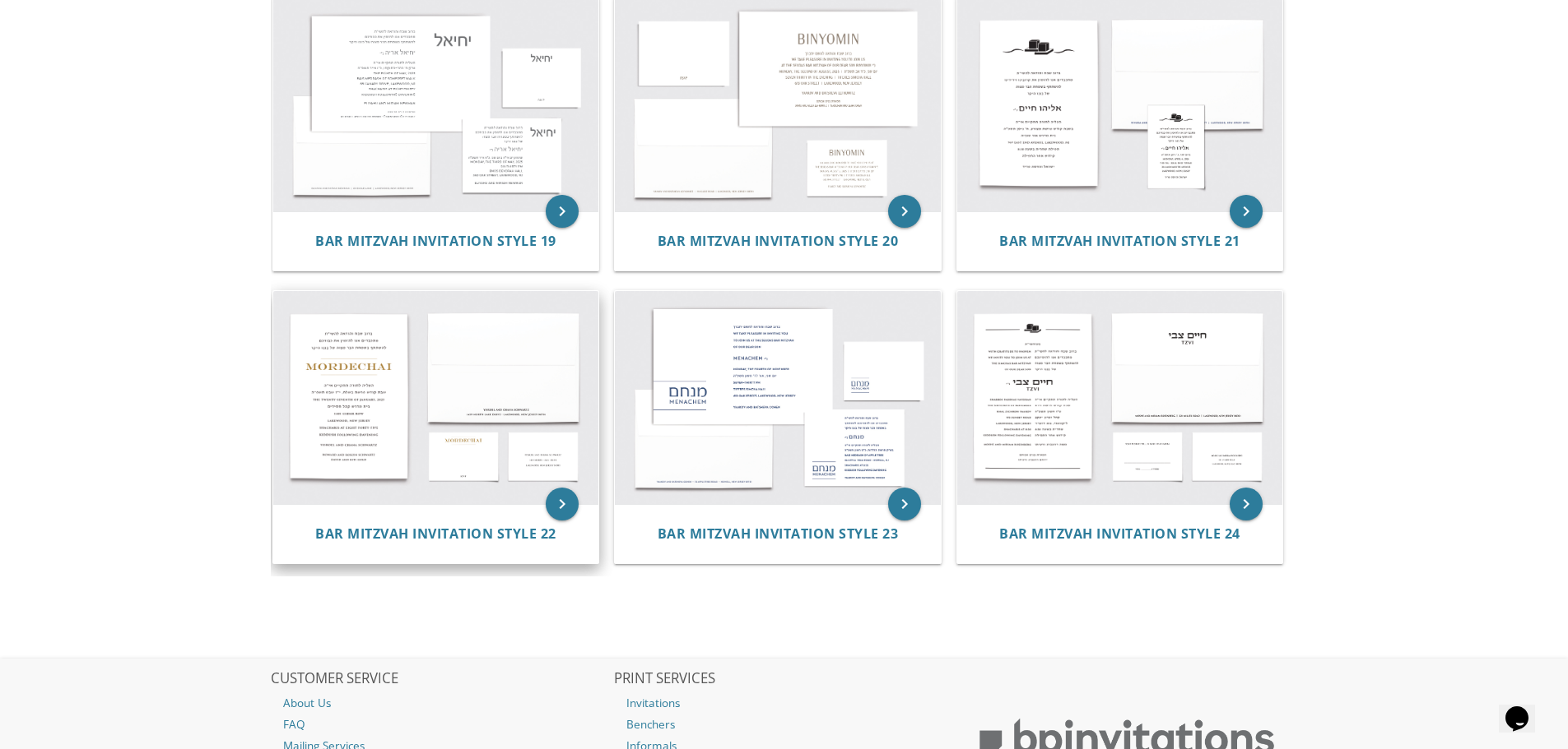
click at [539, 494] on img at bounding box center [436, 398] width 326 height 213
click at [557, 504] on icon "keyboard_arrow_right" at bounding box center [562, 504] width 33 height 33
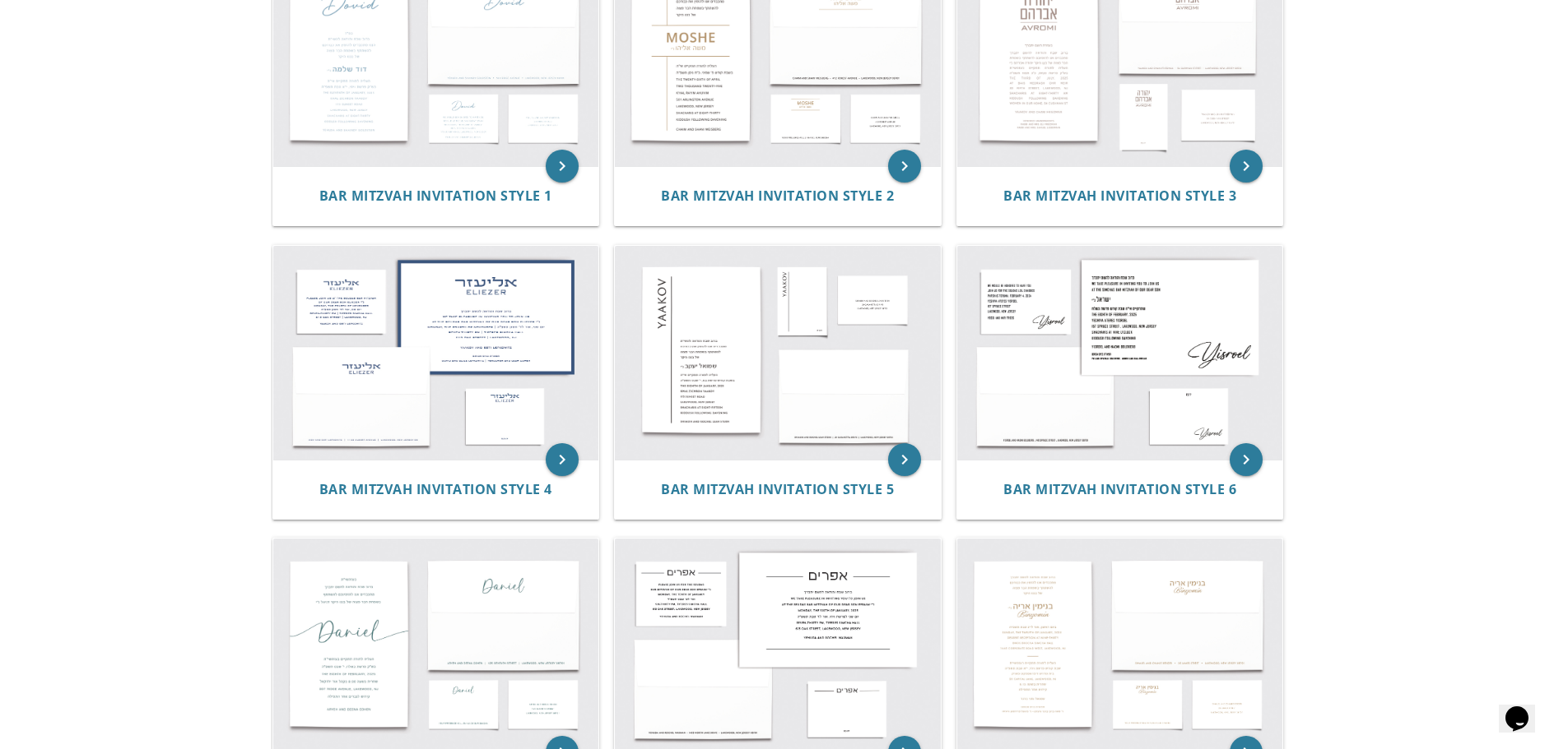
scroll to position [390, 0]
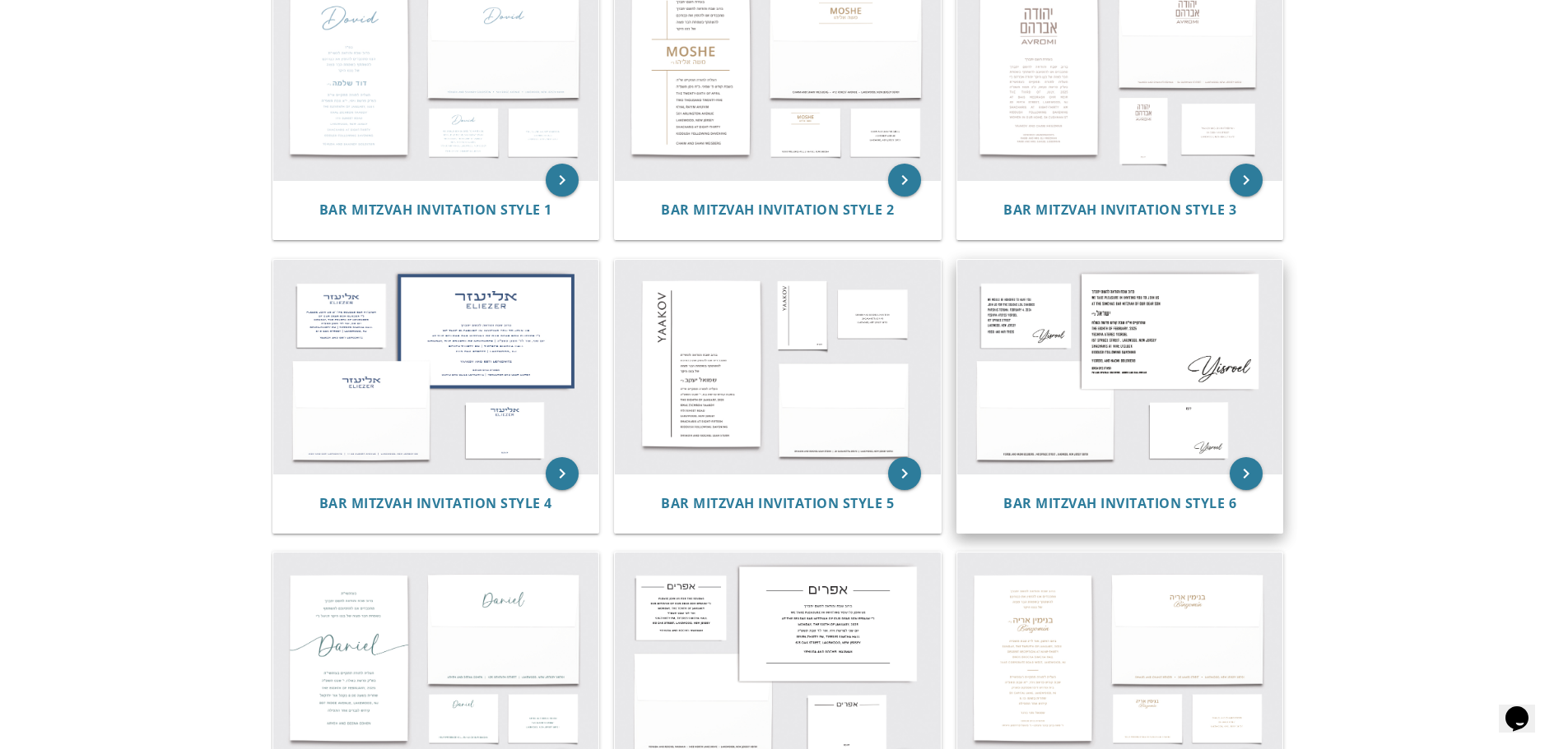
click at [1143, 330] on img at bounding box center [1120, 367] width 326 height 213
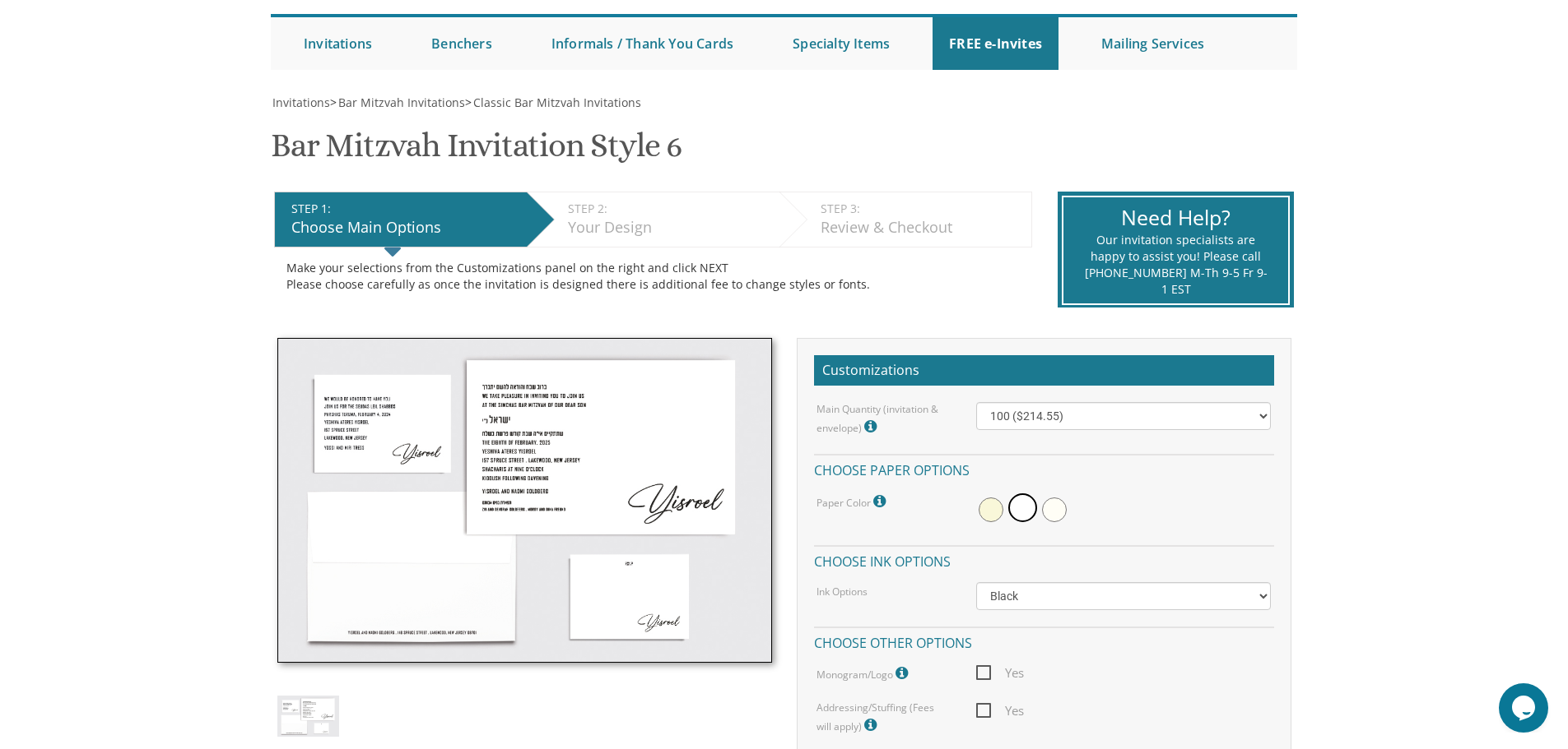
scroll to position [165, 0]
